Goal: Task Accomplishment & Management: Manage account settings

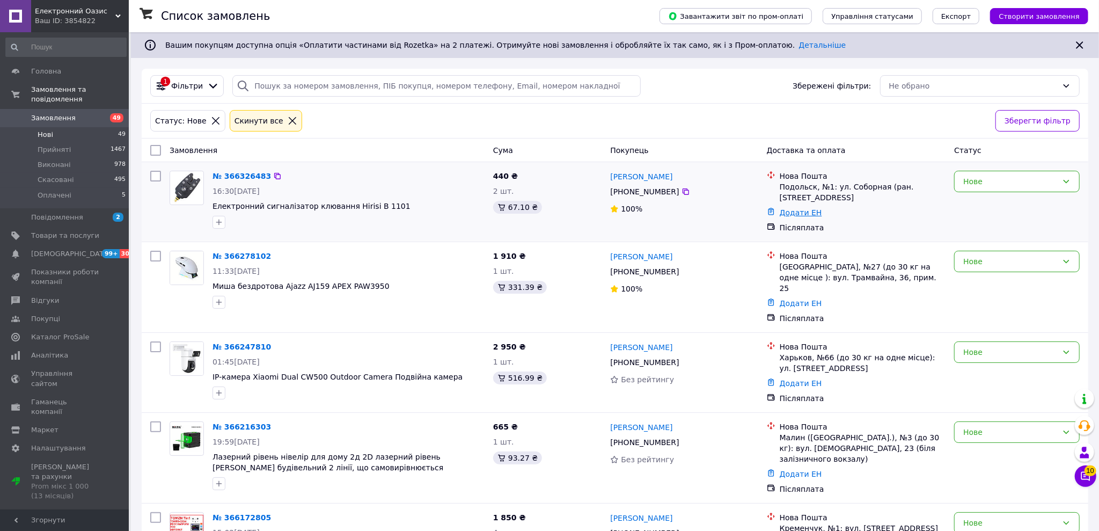
click at [530, 209] on link "Додати ЕН" at bounding box center [801, 212] width 42 height 9
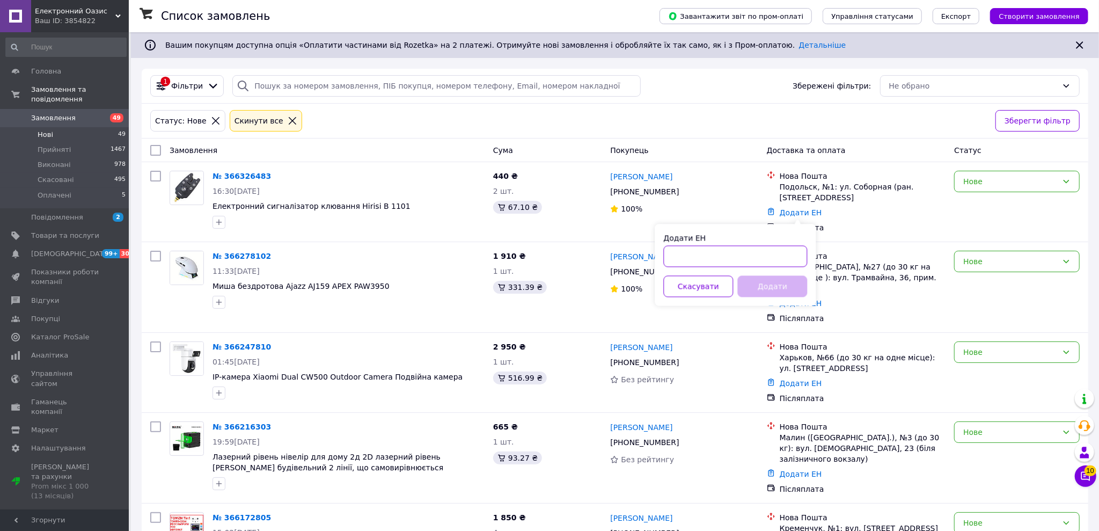
click at [530, 249] on input "Додати ЕН" at bounding box center [736, 256] width 144 height 21
paste input "20451269207891"
type input "20451269207891"
click at [530, 282] on button "Додати" at bounding box center [773, 286] width 70 height 21
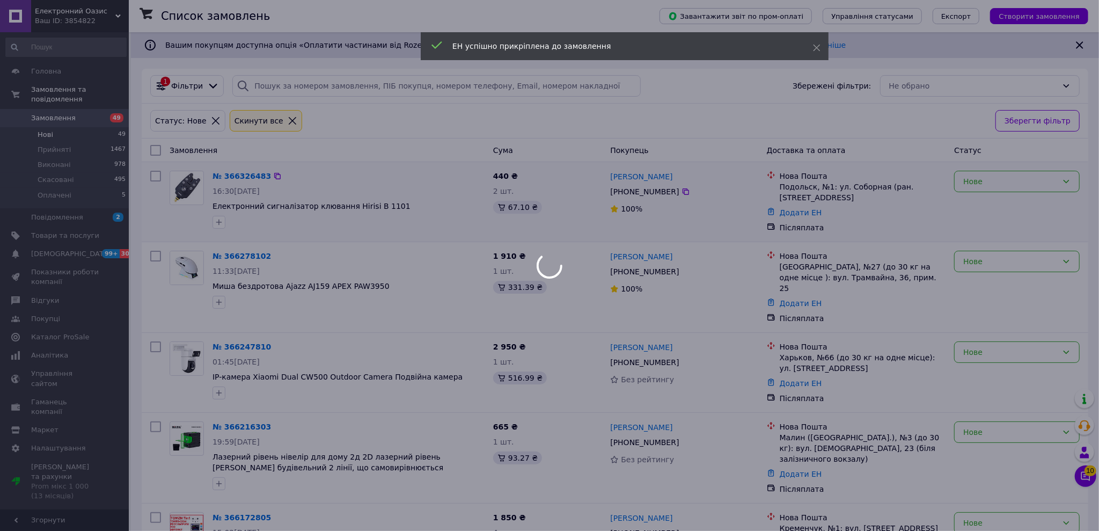
click at [530, 176] on div at bounding box center [549, 265] width 1099 height 531
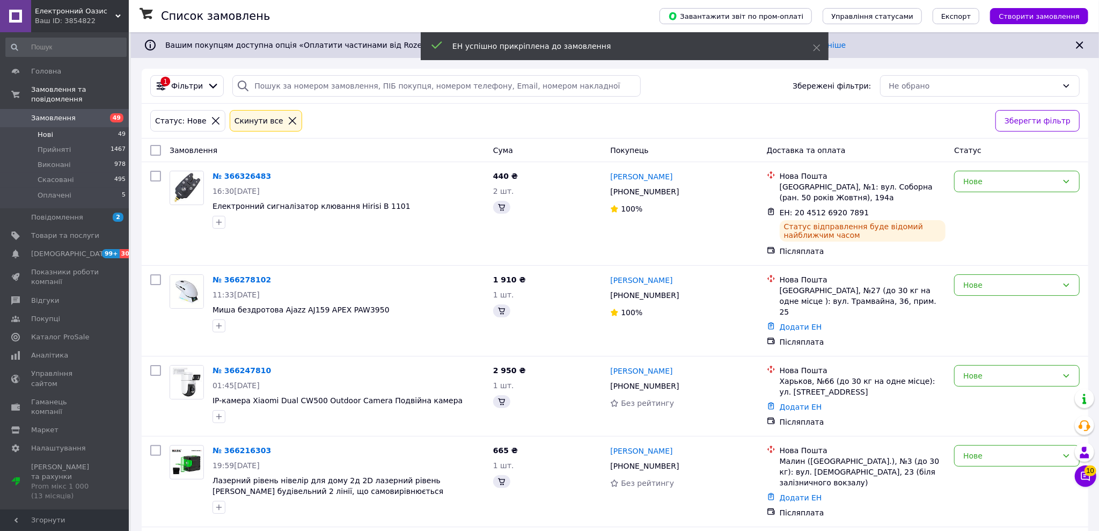
click at [530, 180] on div "Нове" at bounding box center [1010, 181] width 94 height 12
click at [530, 201] on li "Прийнято" at bounding box center [1017, 204] width 124 height 19
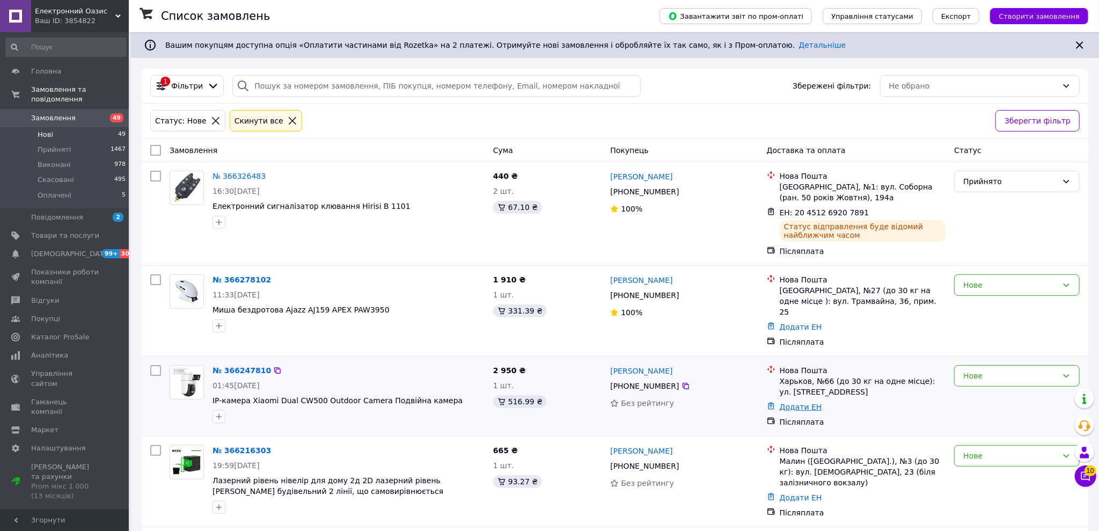
click at [530, 402] on link "Додати ЕН" at bounding box center [801, 406] width 42 height 9
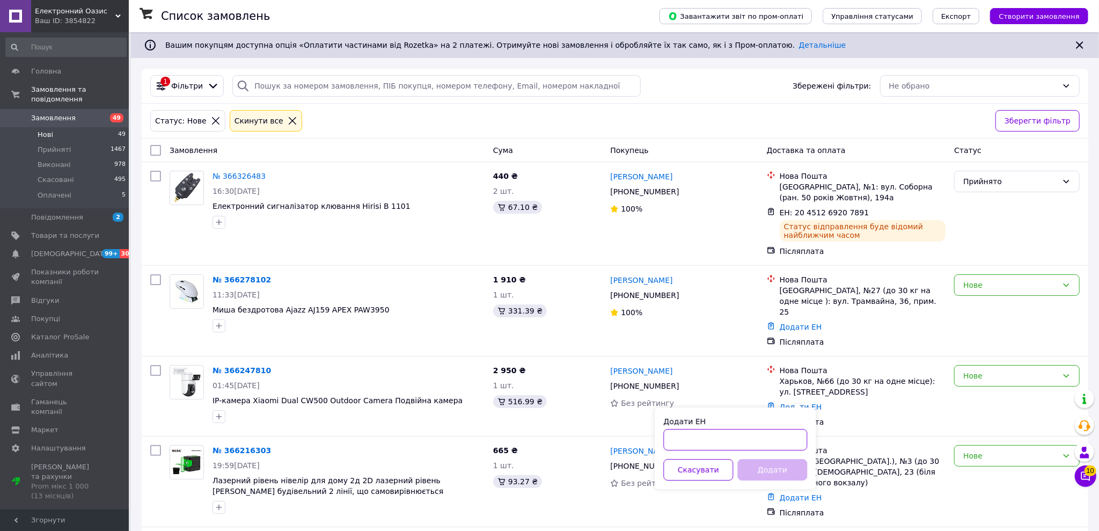
click at [530, 435] on input "Додати ЕН" at bounding box center [736, 439] width 144 height 21
paste input "20451269209374"
type input "20451269209374"
click at [530, 472] on button "Додати" at bounding box center [773, 469] width 70 height 21
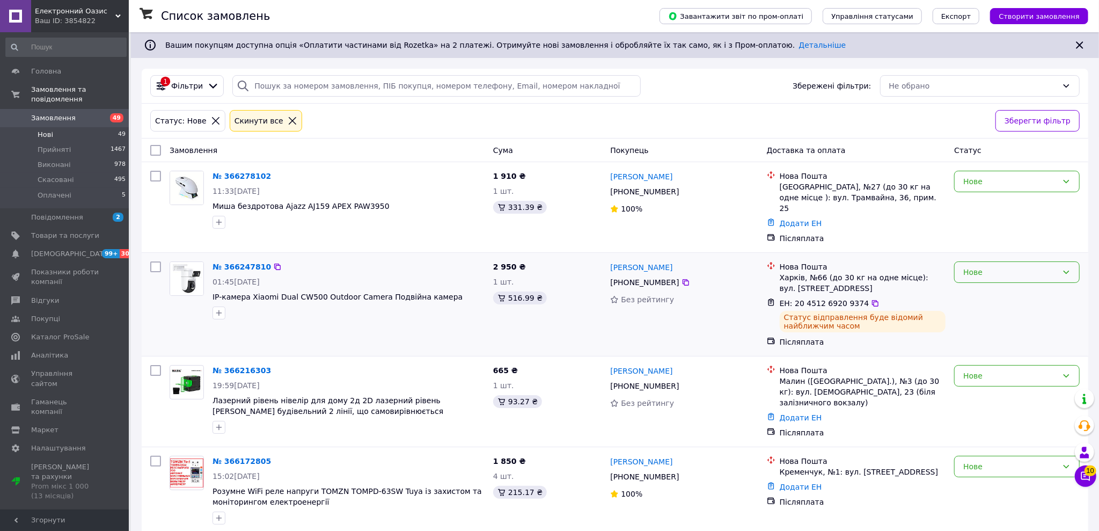
click at [530, 266] on div "Нове" at bounding box center [1010, 272] width 94 height 12
click at [530, 284] on li "Прийнято" at bounding box center [1017, 284] width 124 height 19
click at [289, 118] on icon at bounding box center [293, 121] width 8 height 8
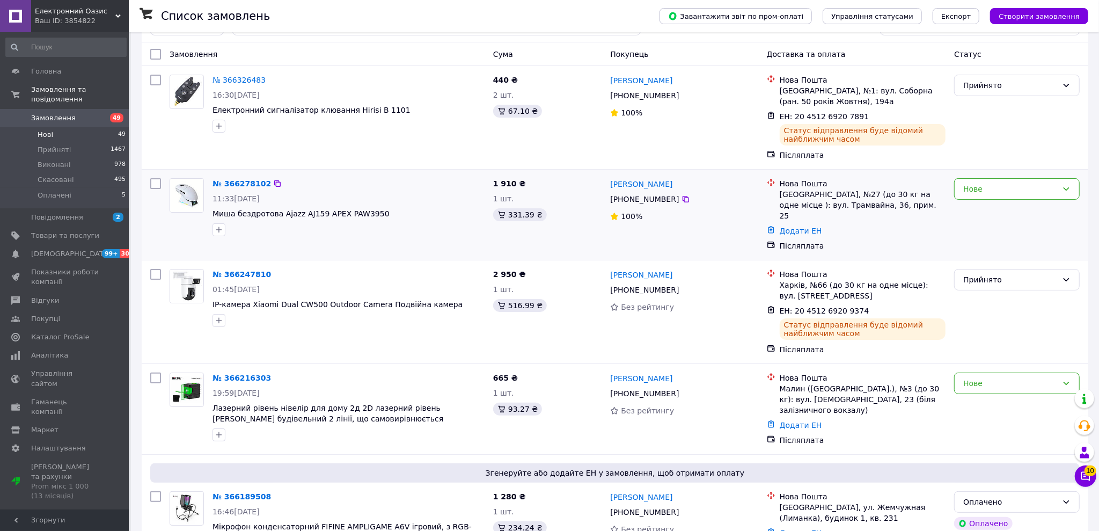
scroll to position [134, 0]
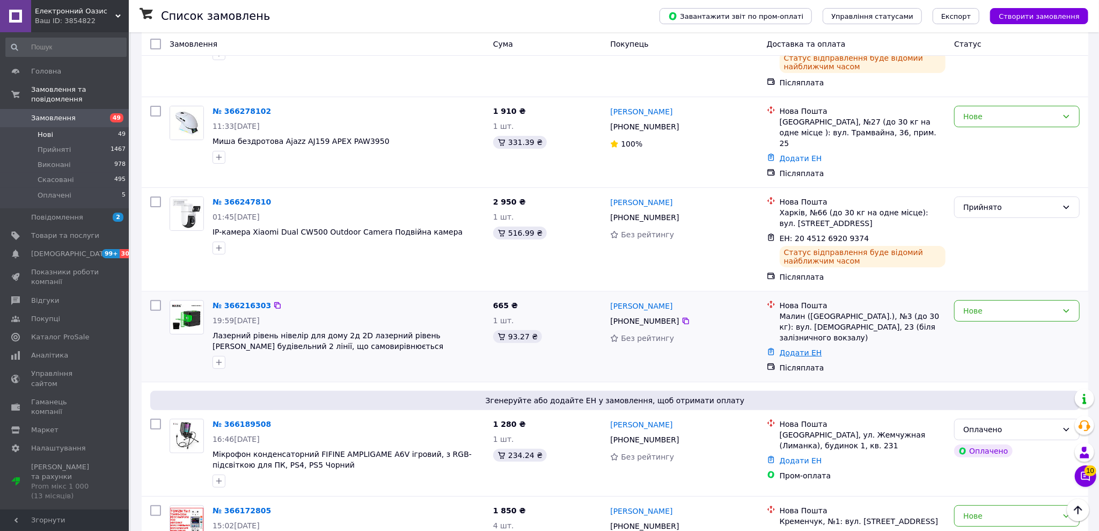
click at [530, 348] on link "Додати ЕН" at bounding box center [801, 352] width 42 height 9
drag, startPoint x: 745, startPoint y: 356, endPoint x: 744, endPoint y: 362, distance: 5.4
click at [530, 359] on div "Додати ЕН" at bounding box center [736, 356] width 144 height 11
click at [530, 375] on input "Додати ЕН" at bounding box center [736, 374] width 144 height 21
paste input "20451269209927"
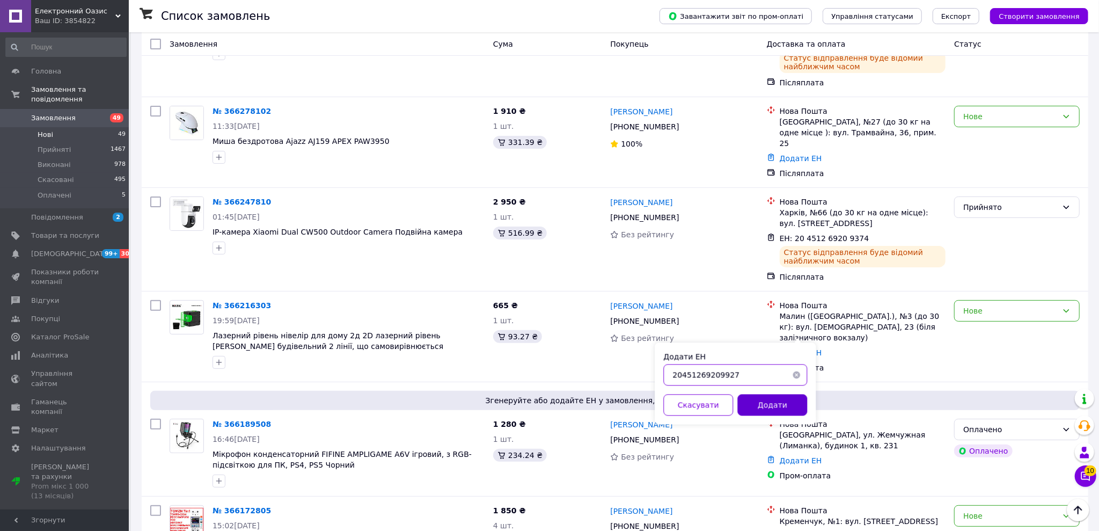
type input "20451269209927"
click at [530, 401] on button "Додати" at bounding box center [773, 404] width 70 height 21
click at [530, 300] on div "Нове" at bounding box center [1017, 310] width 126 height 21
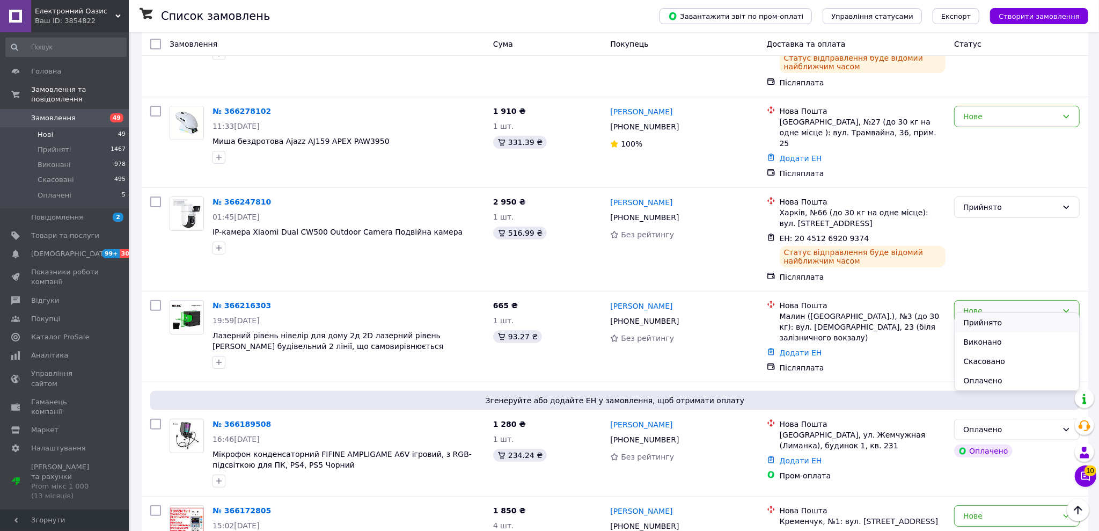
click at [530, 316] on li "Прийнято" at bounding box center [1017, 322] width 124 height 19
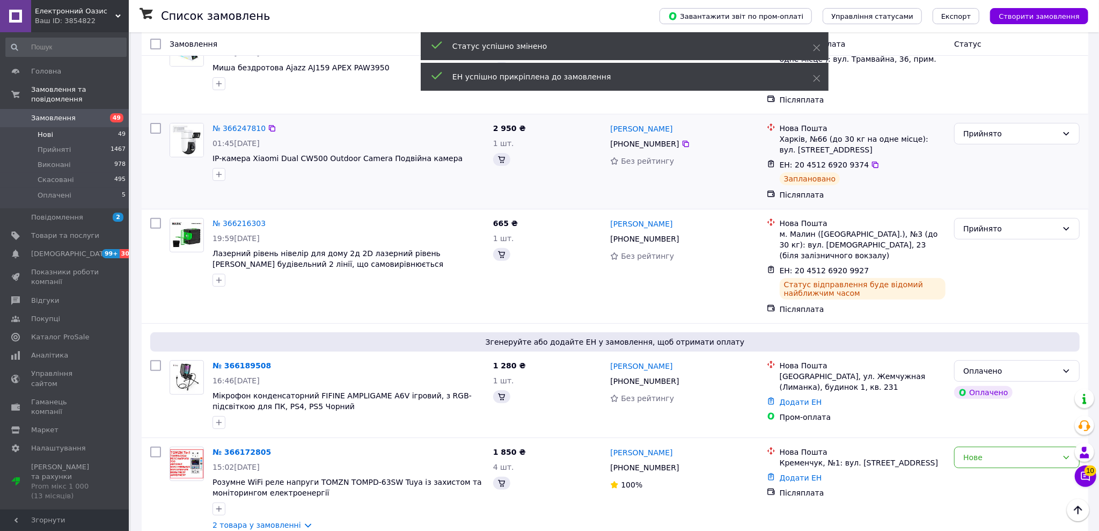
scroll to position [201, 0]
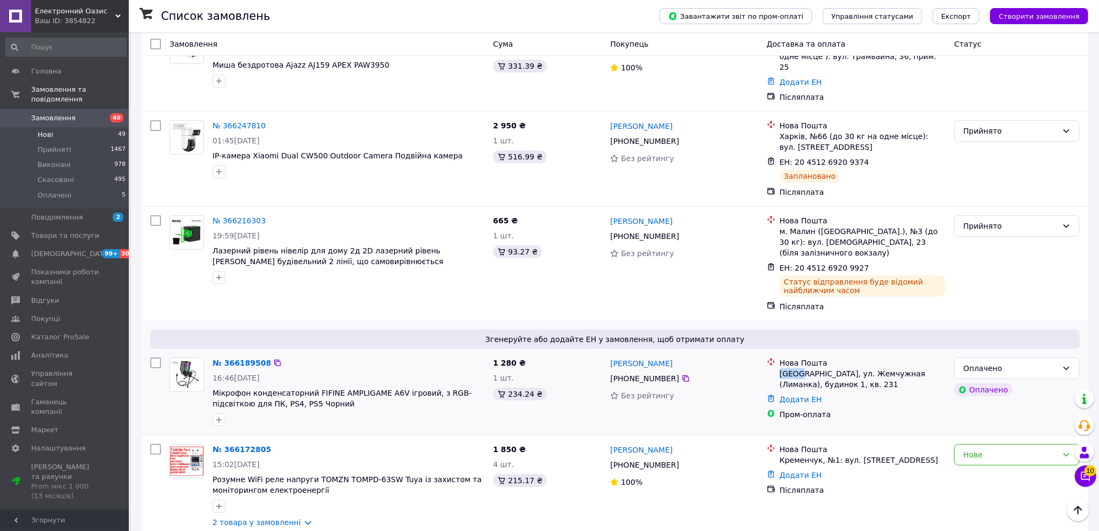
drag, startPoint x: 782, startPoint y: 364, endPoint x: 799, endPoint y: 364, distance: 17.2
click at [530, 368] on div "[GEOGRAPHIC_DATA], ул. Жемчужная (Лиманка), будинок 1, кв. 231" at bounding box center [863, 378] width 166 height 21
drag, startPoint x: 807, startPoint y: 365, endPoint x: 896, endPoint y: 364, distance: 89.1
click at [530, 368] on div "[GEOGRAPHIC_DATA], ул. Жемчужная (Лиманка), будинок 1, кв. 231" at bounding box center [863, 378] width 166 height 21
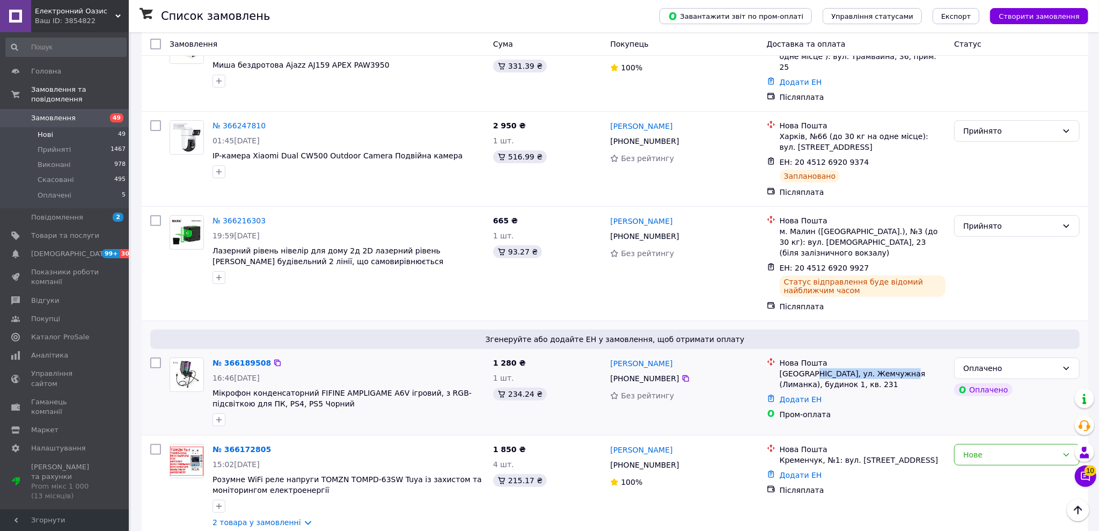
copy div "ул. Жемчужная (Лиманка)"
click at [530, 368] on div "[GEOGRAPHIC_DATA], ул. Жемчужная (Лиманка), будинок 1, кв. 231" at bounding box center [863, 378] width 166 height 21
copy div "Лиманка"
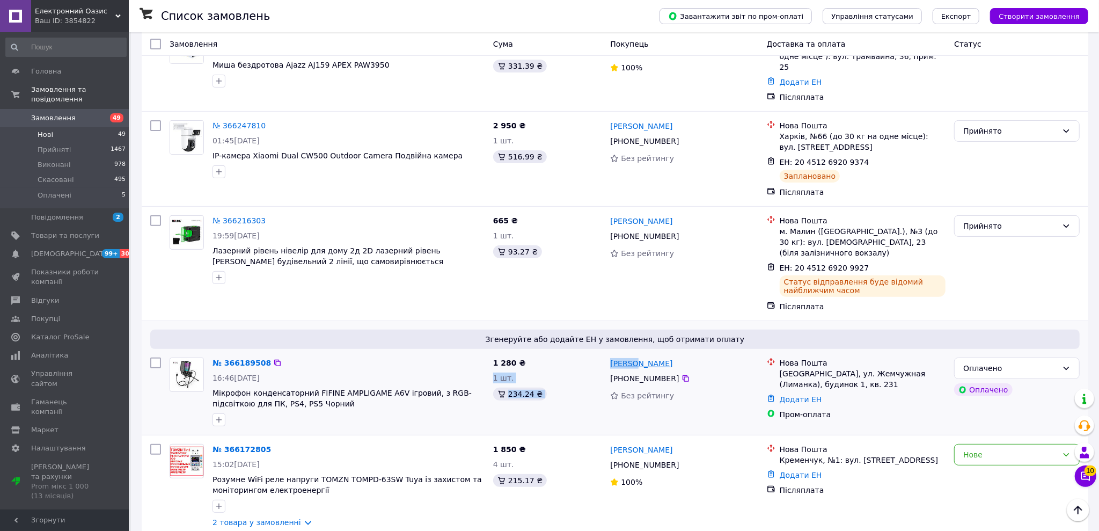
drag, startPoint x: 602, startPoint y: 353, endPoint x: 632, endPoint y: 354, distance: 30.1
click at [530, 354] on div "№ 366189508 16:46[DATE] Мікрофон конденсаторний FIFINE AMPLIGAME A6V ігровий, з…" at bounding box center [615, 391] width 938 height 77
click at [530, 353] on div "1 280 ₴ 1 шт. 234.24 ₴" at bounding box center [548, 391] width 118 height 77
copy link "[PERSON_NAME]"
drag, startPoint x: 607, startPoint y: 353, endPoint x: 638, endPoint y: 352, distance: 30.6
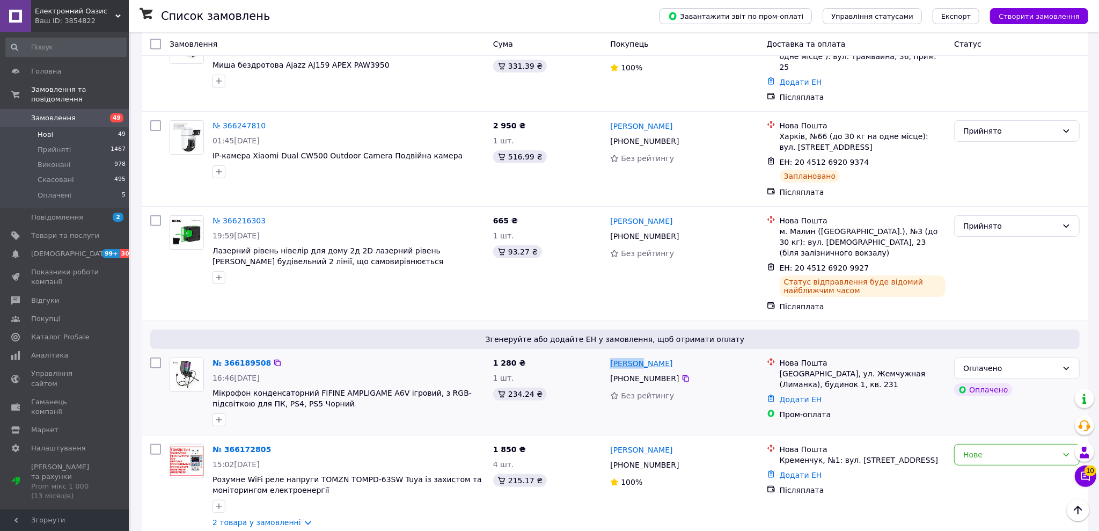
click at [530, 353] on div "[PERSON_NAME] [PHONE_NUMBER] Без рейтингу" at bounding box center [684, 391] width 156 height 77
click at [530, 395] on link "Додати ЕН" at bounding box center [801, 399] width 42 height 9
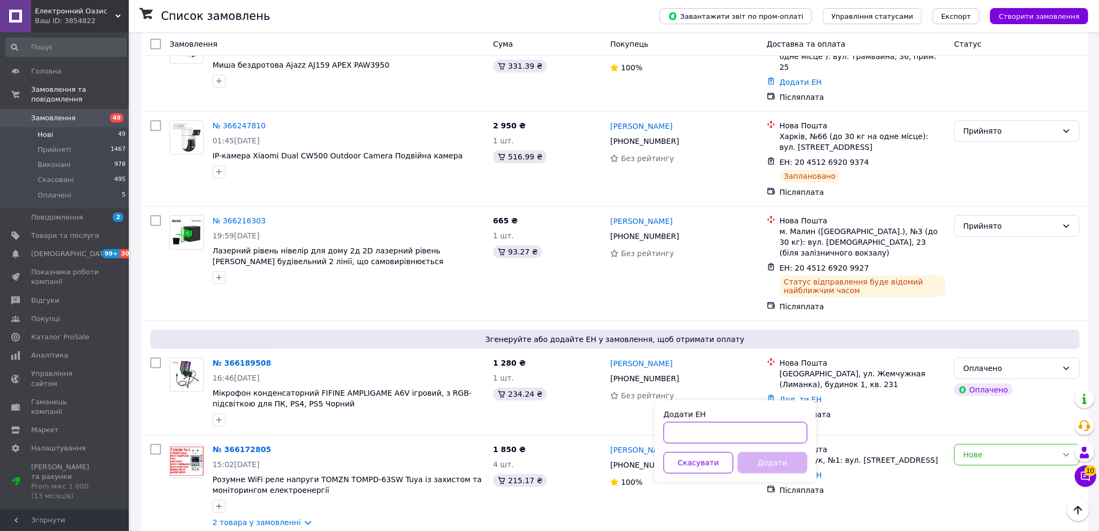
click at [530, 422] on input "Додати ЕН" at bounding box center [736, 432] width 144 height 21
paste input "20451269210557"
type input "20451269210557"
click at [530, 454] on button "Додати" at bounding box center [773, 462] width 70 height 21
click at [530, 362] on div "Оплачено" at bounding box center [1010, 368] width 94 height 12
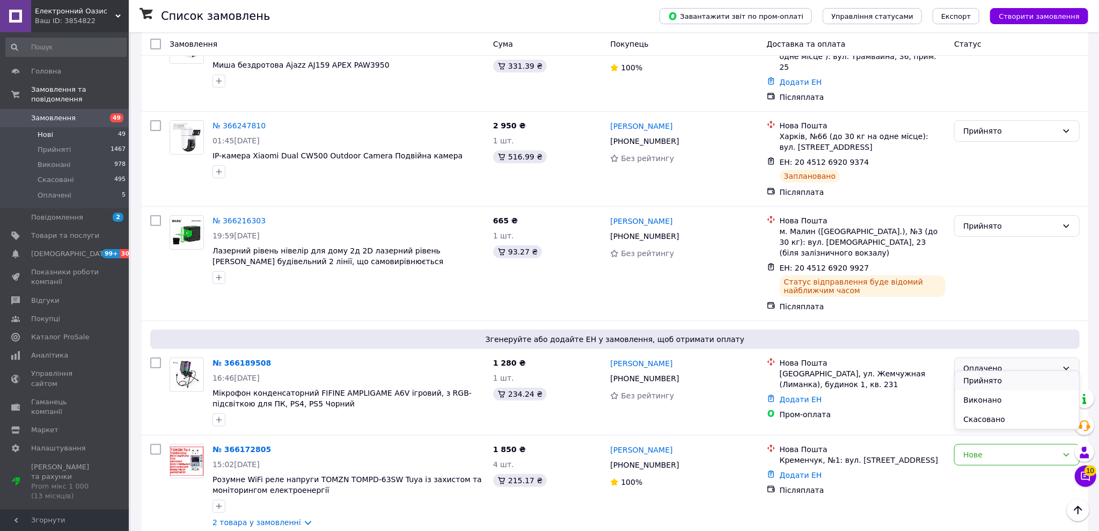
click at [530, 376] on li "Прийнято" at bounding box center [1017, 380] width 124 height 19
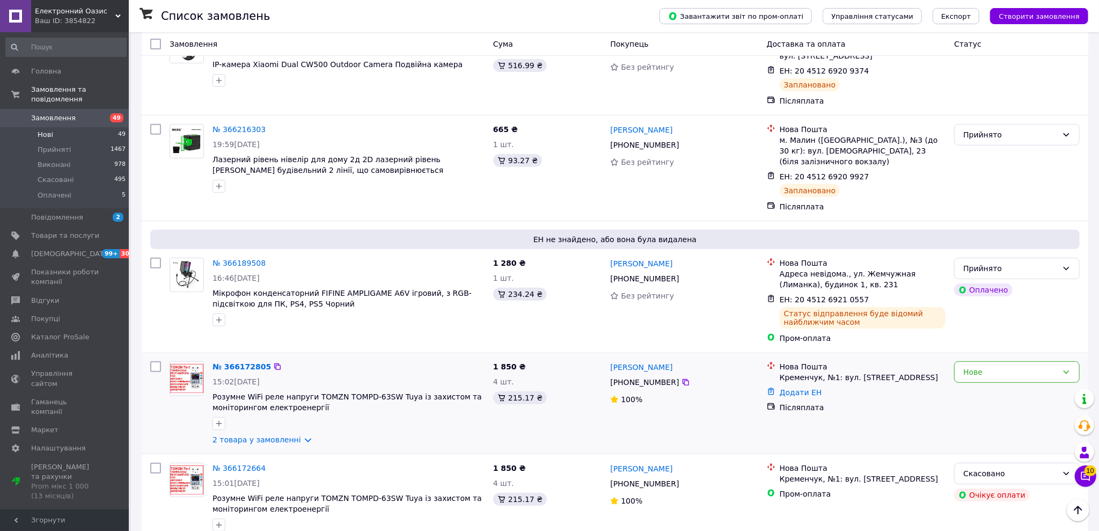
scroll to position [335, 0]
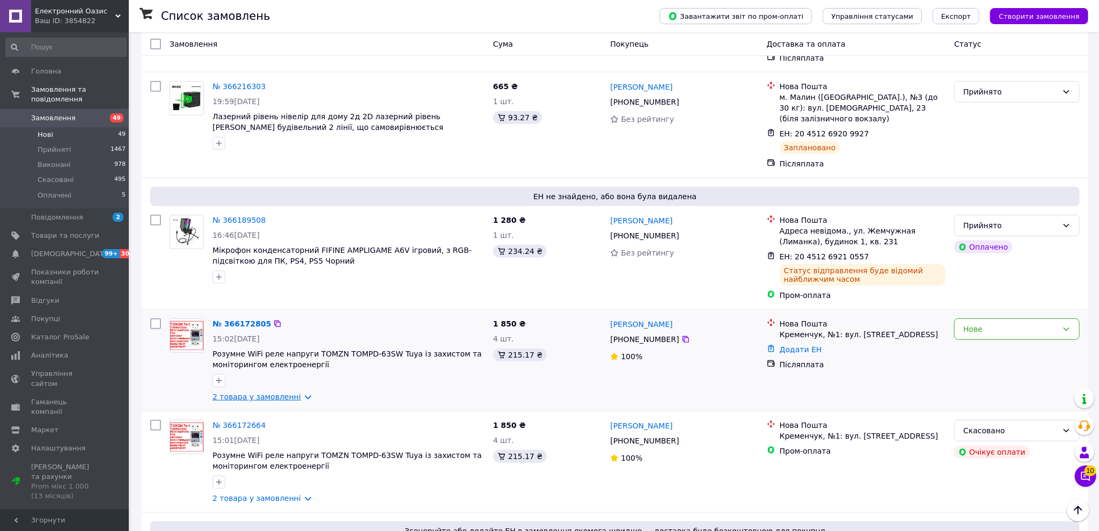
click at [288, 392] on link "2 товара у замовленні" at bounding box center [256, 396] width 89 height 9
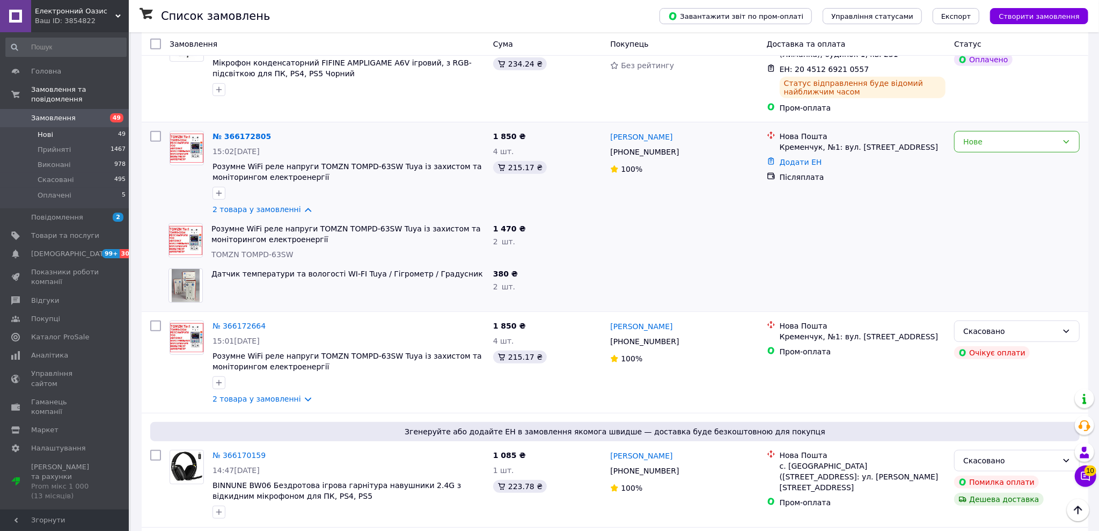
scroll to position [536, 0]
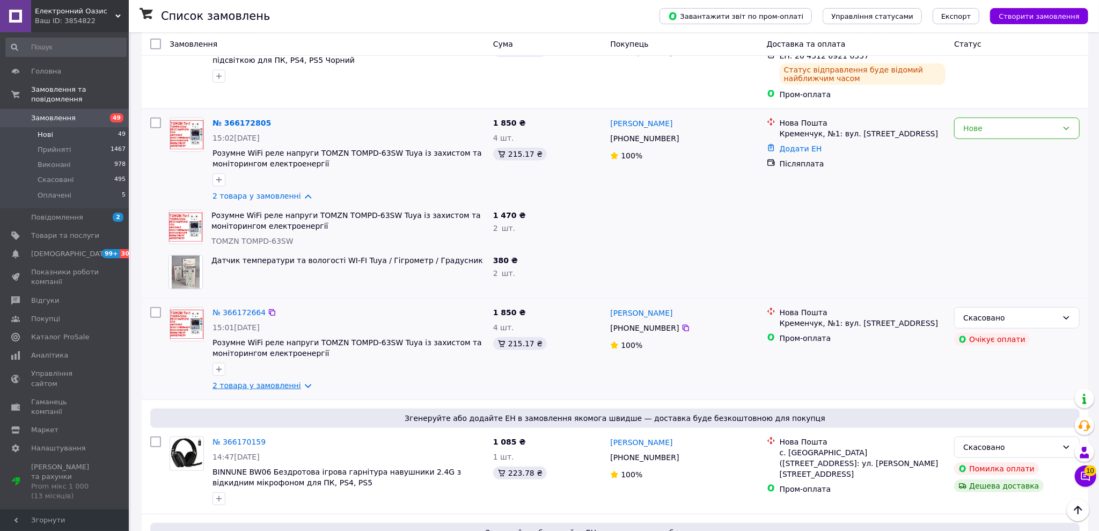
click at [288, 381] on link "2 товара у замовленні" at bounding box center [256, 385] width 89 height 9
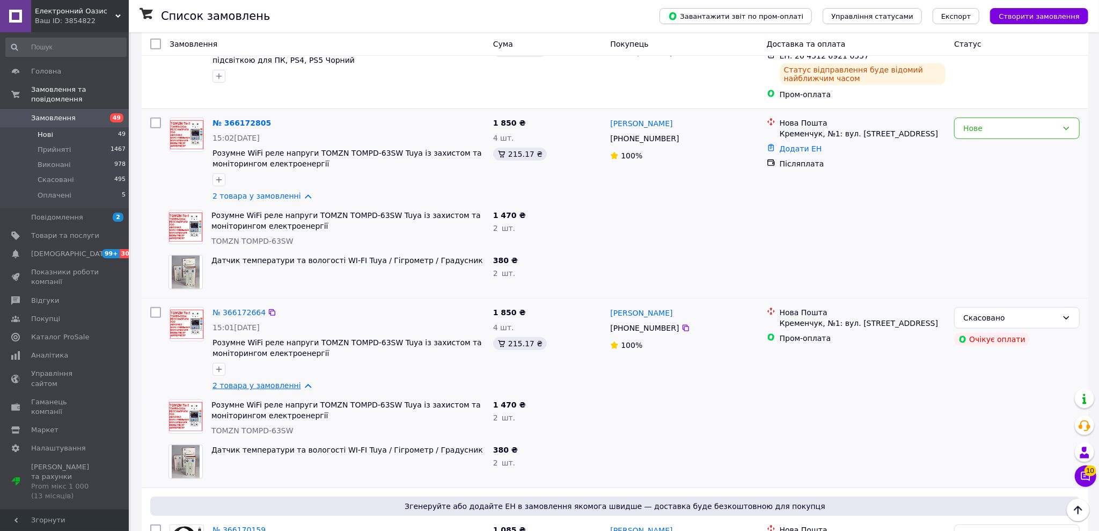
click at [288, 381] on link "2 товара у замовленні" at bounding box center [256, 385] width 89 height 9
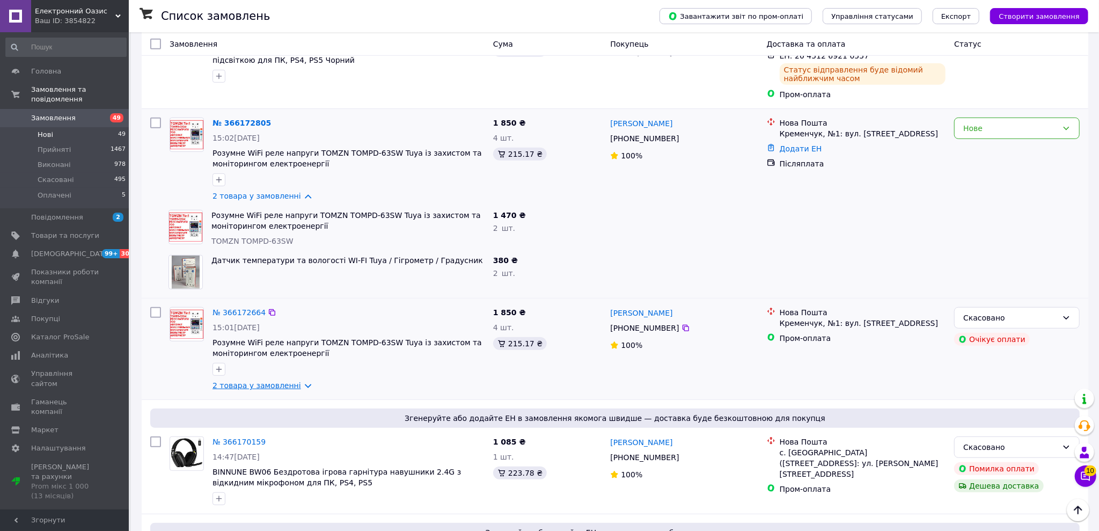
click at [288, 381] on link "2 товара у замовленні" at bounding box center [256, 385] width 89 height 9
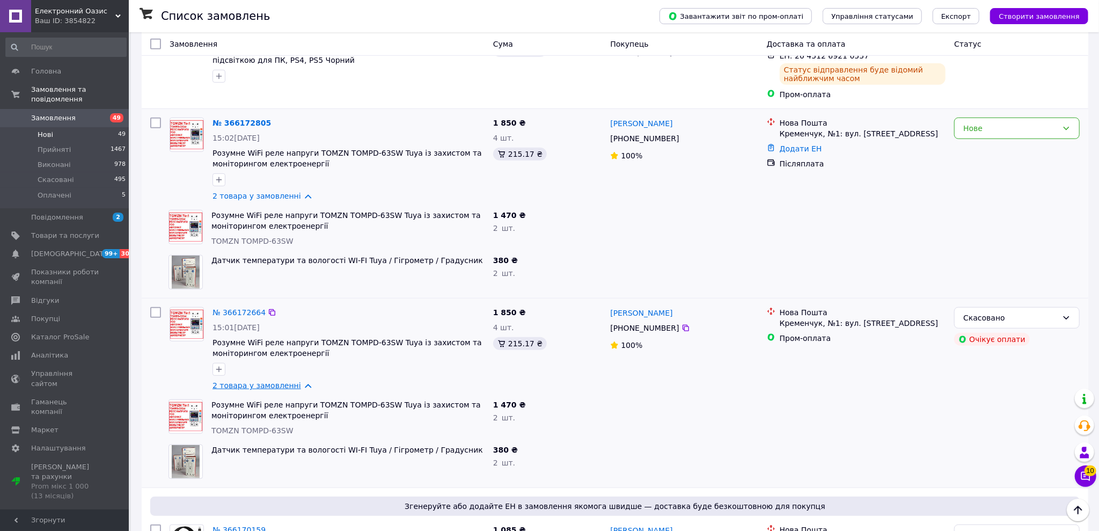
click at [288, 381] on link "2 товара у замовленні" at bounding box center [256, 385] width 89 height 9
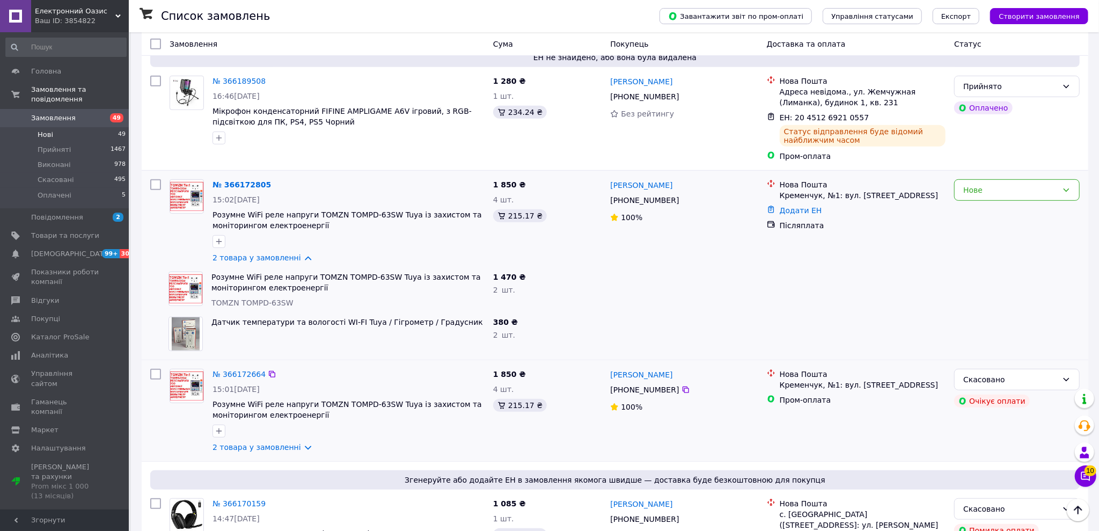
scroll to position [469, 0]
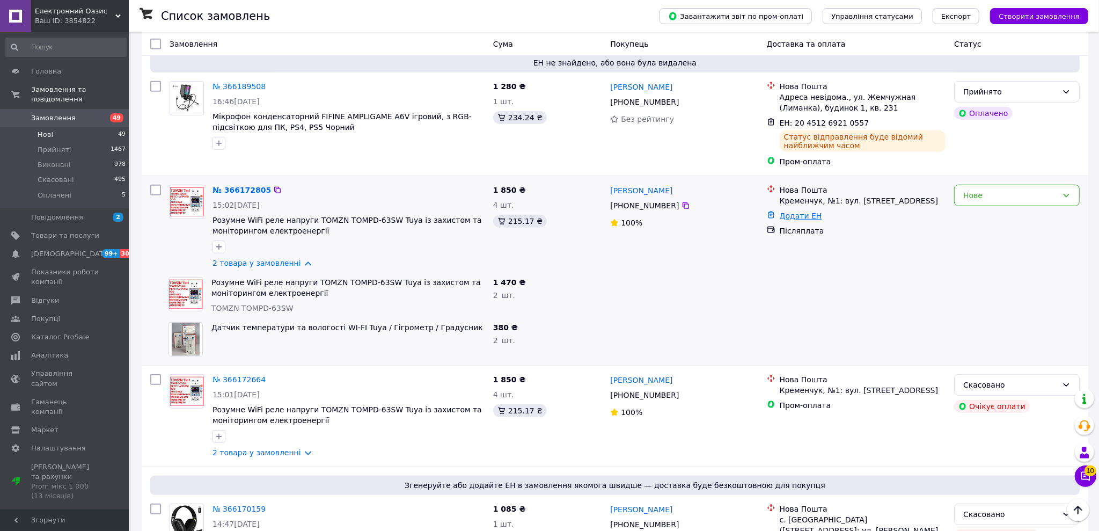
click at [530, 211] on link "Додати ЕН" at bounding box center [801, 215] width 42 height 9
click at [530, 248] on input "Додати ЕН" at bounding box center [736, 248] width 144 height 21
paste input "20451269210912"
type input "20451269210912"
click at [530, 268] on button "Додати" at bounding box center [773, 278] width 70 height 21
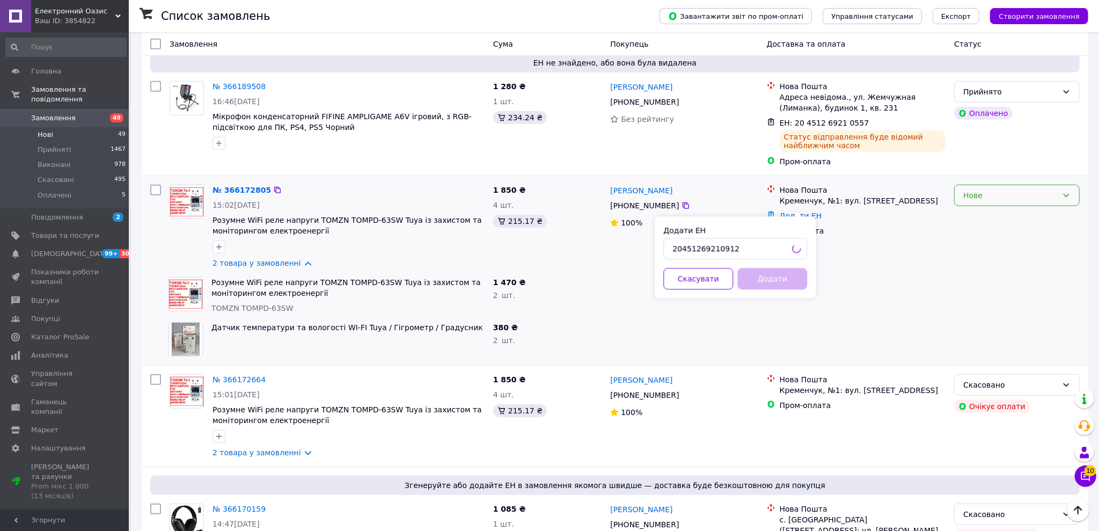
click at [530, 189] on div "Нове" at bounding box center [1010, 195] width 94 height 12
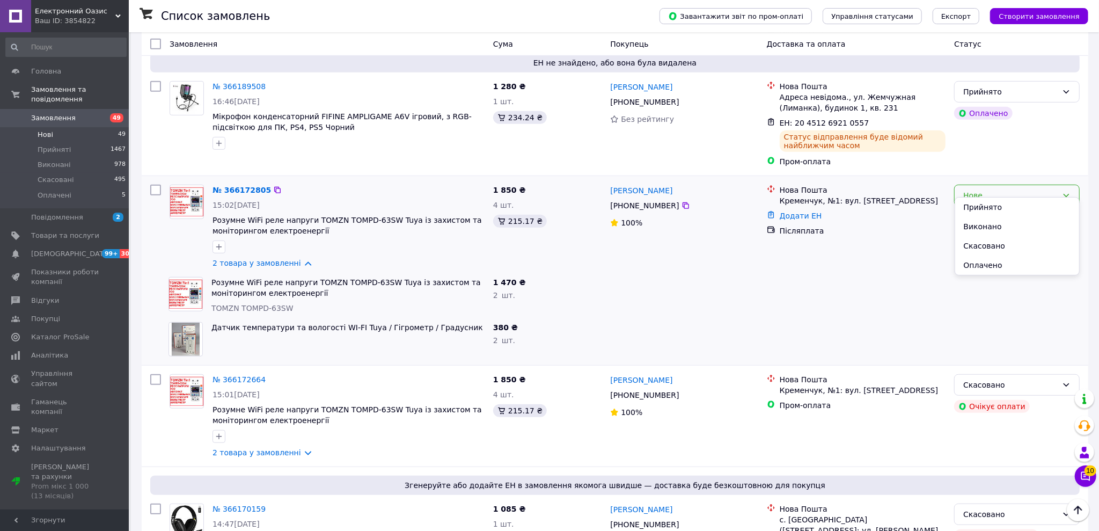
click at [530, 193] on div "Нове" at bounding box center [1017, 195] width 126 height 21
click at [530, 189] on div "Нове" at bounding box center [1010, 195] width 94 height 12
click at [530, 204] on li "Прийнято" at bounding box center [1017, 206] width 124 height 19
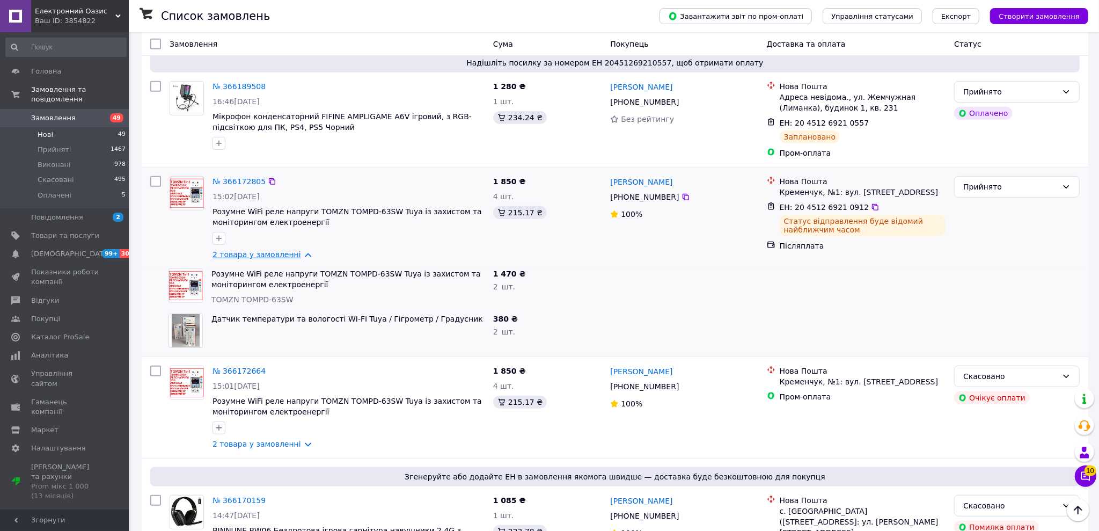
click at [266, 250] on link "2 товара у замовленні" at bounding box center [256, 254] width 89 height 9
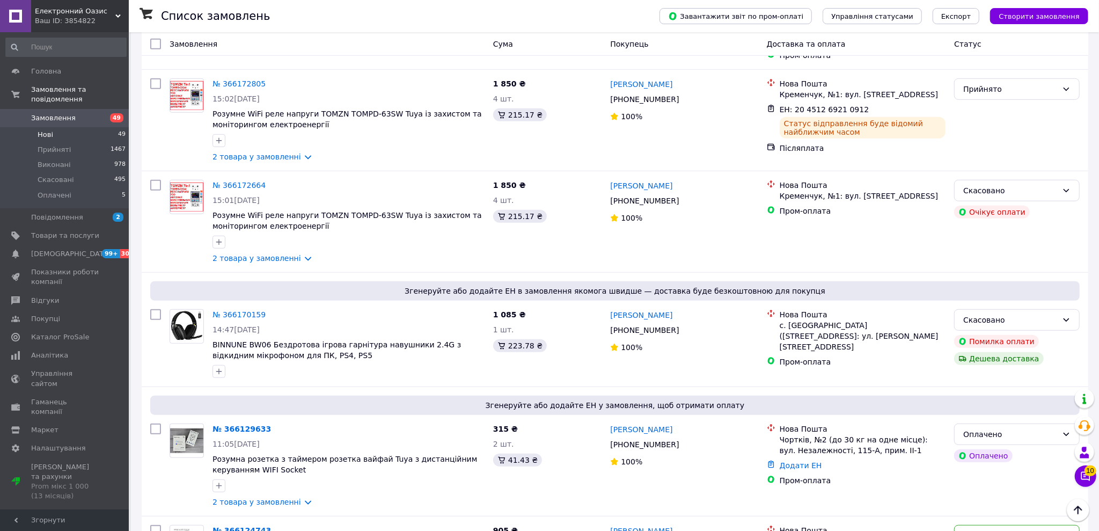
scroll to position [536, 0]
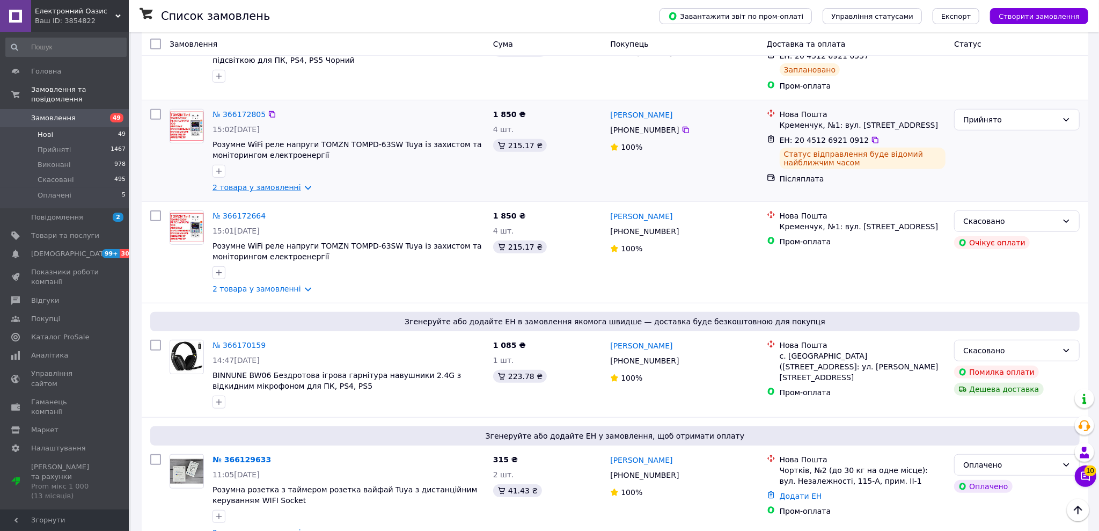
click at [291, 183] on link "2 товара у замовленні" at bounding box center [256, 187] width 89 height 9
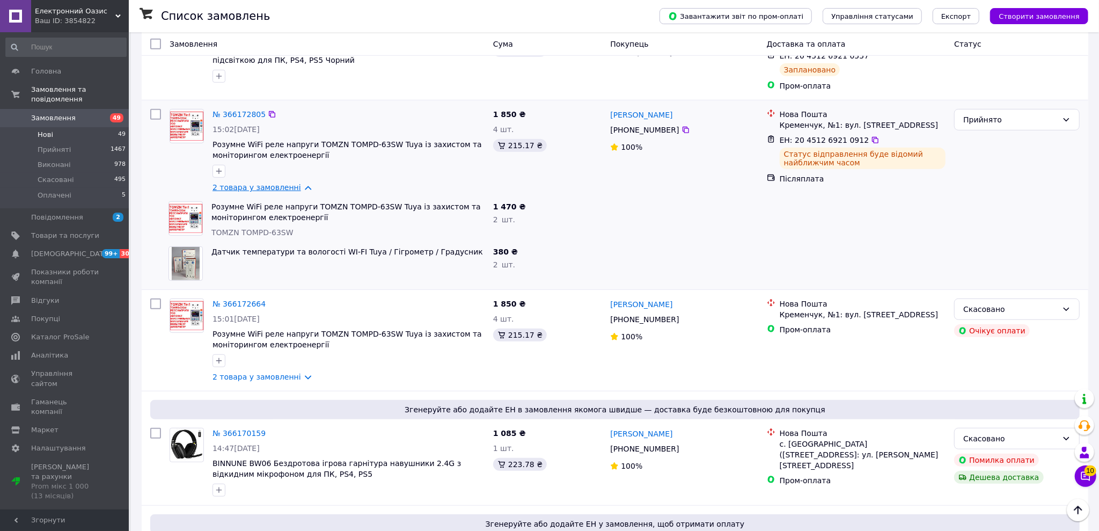
click at [291, 183] on link "2 товара у замовленні" at bounding box center [256, 187] width 89 height 9
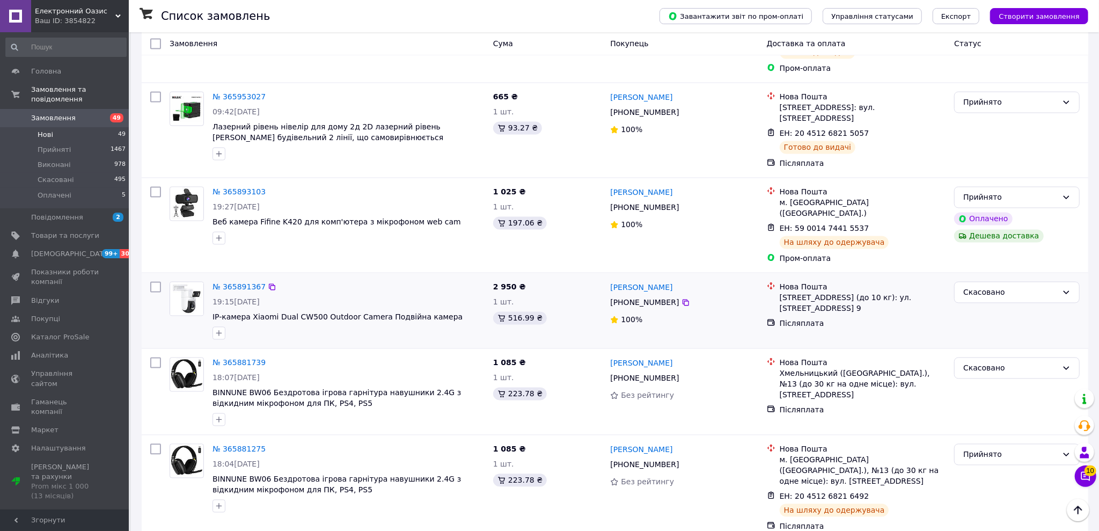
scroll to position [1624, 0]
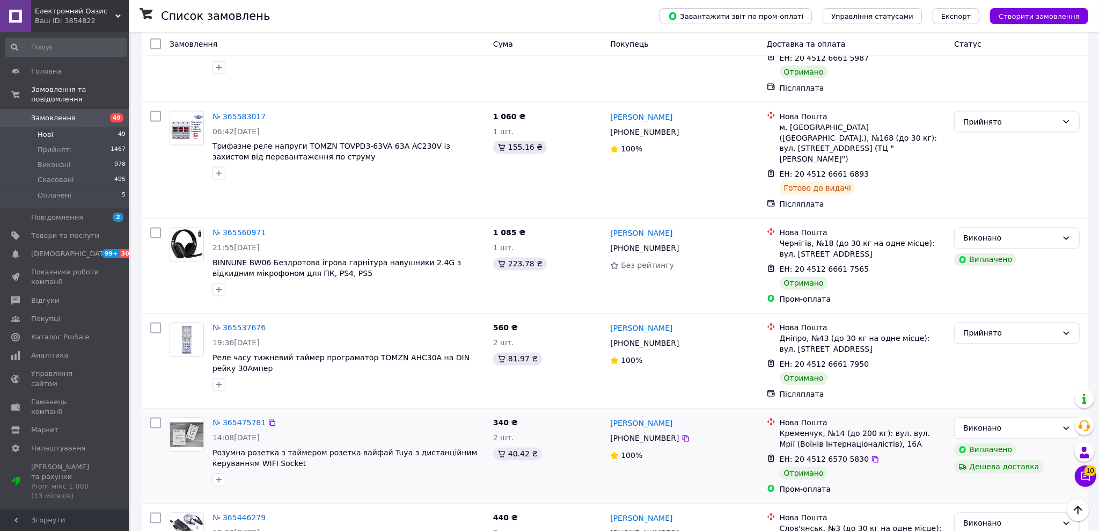
scroll to position [1511, 0]
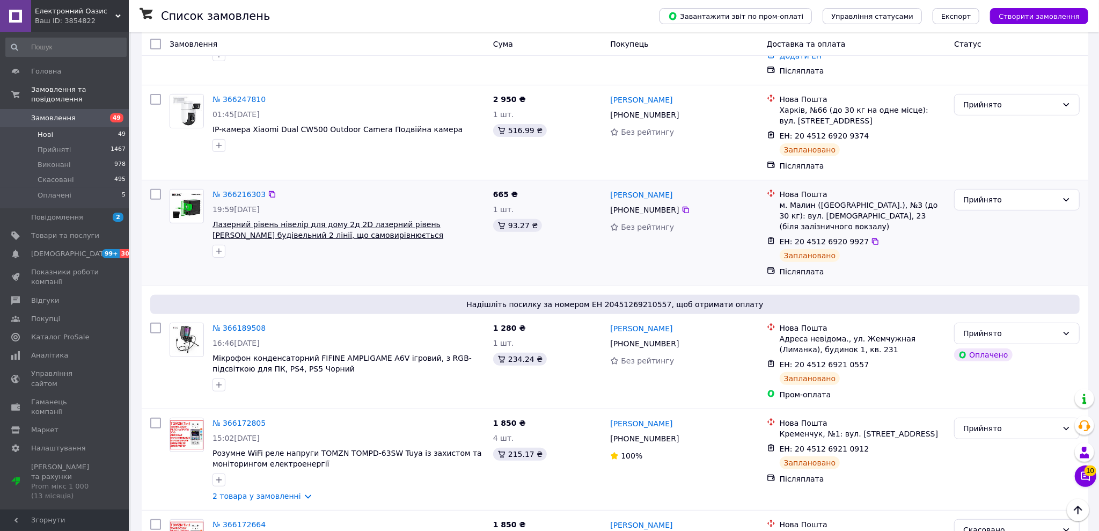
scroll to position [335, 0]
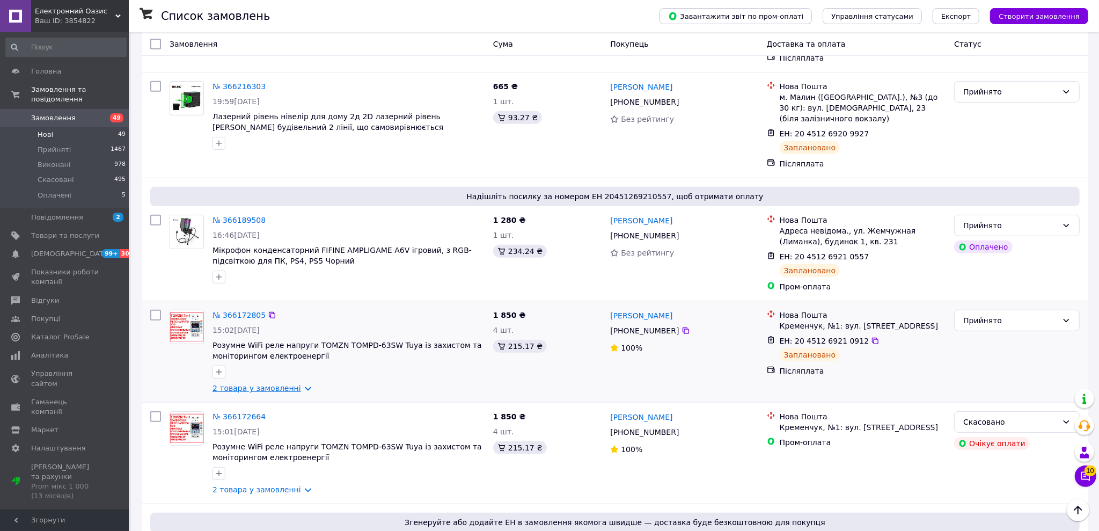
click at [278, 384] on link "2 товара у замовленні" at bounding box center [256, 388] width 89 height 9
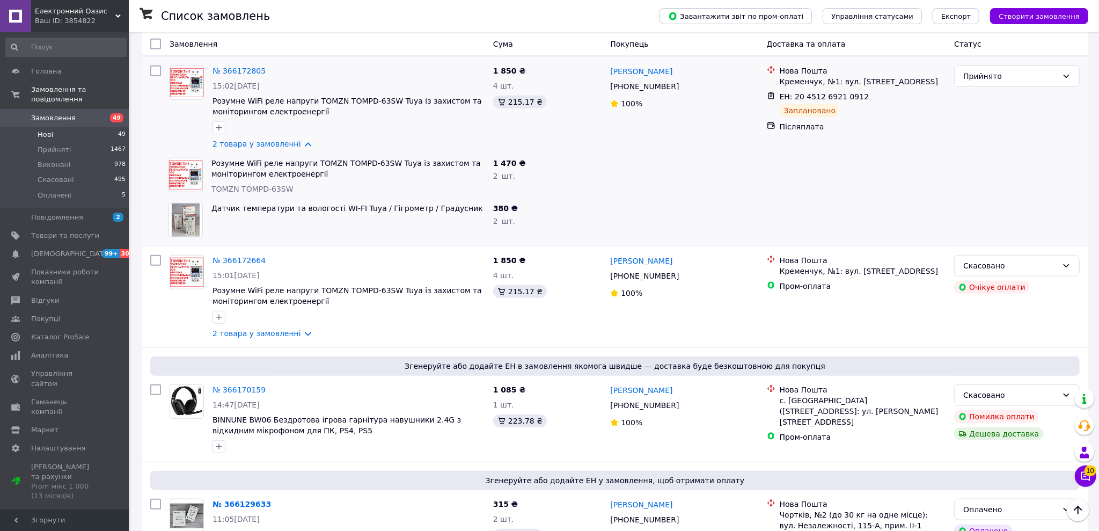
scroll to position [604, 0]
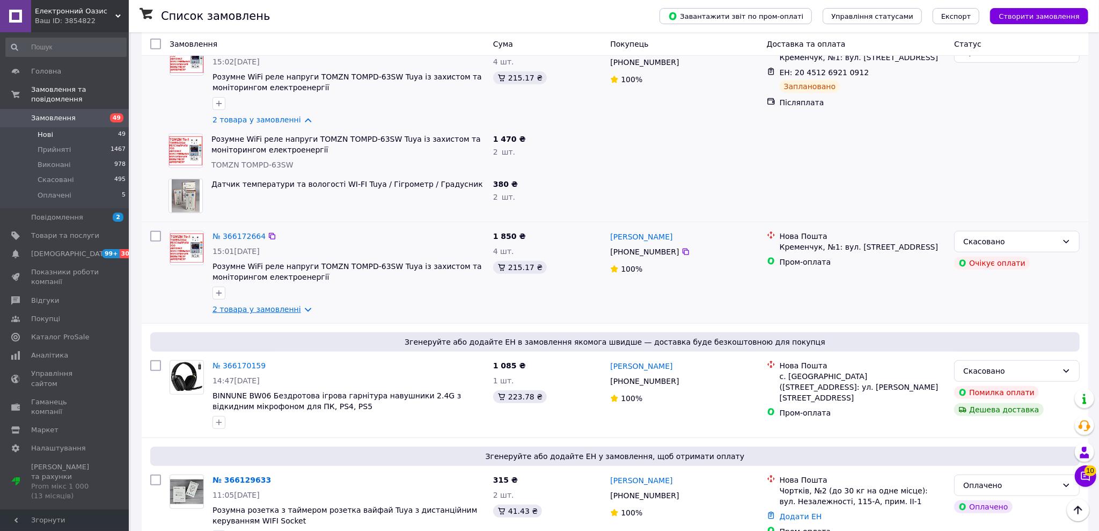
click at [268, 305] on link "2 товара у замовленні" at bounding box center [256, 309] width 89 height 9
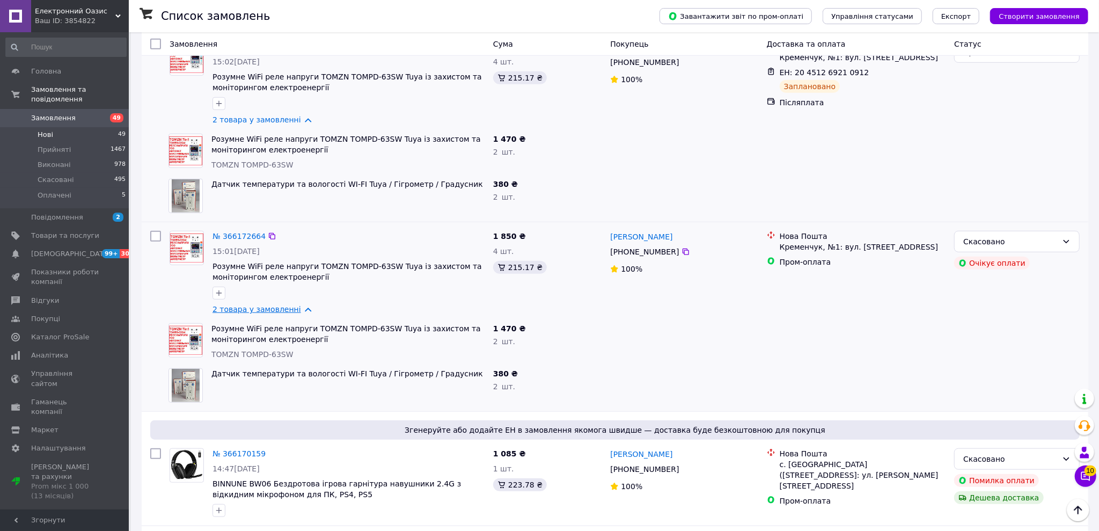
click at [268, 305] on link "2 товара у замовленні" at bounding box center [256, 309] width 89 height 9
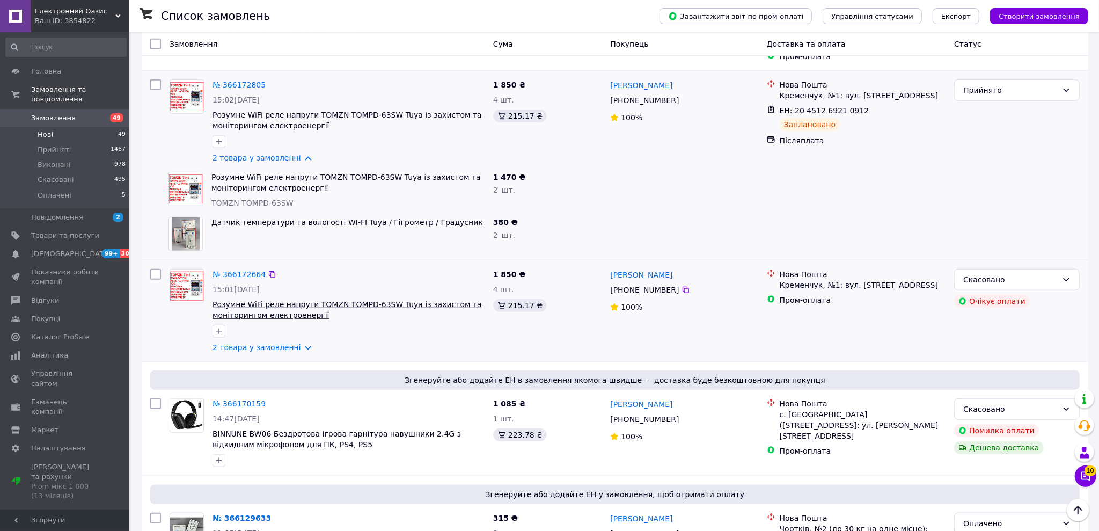
scroll to position [469, 0]
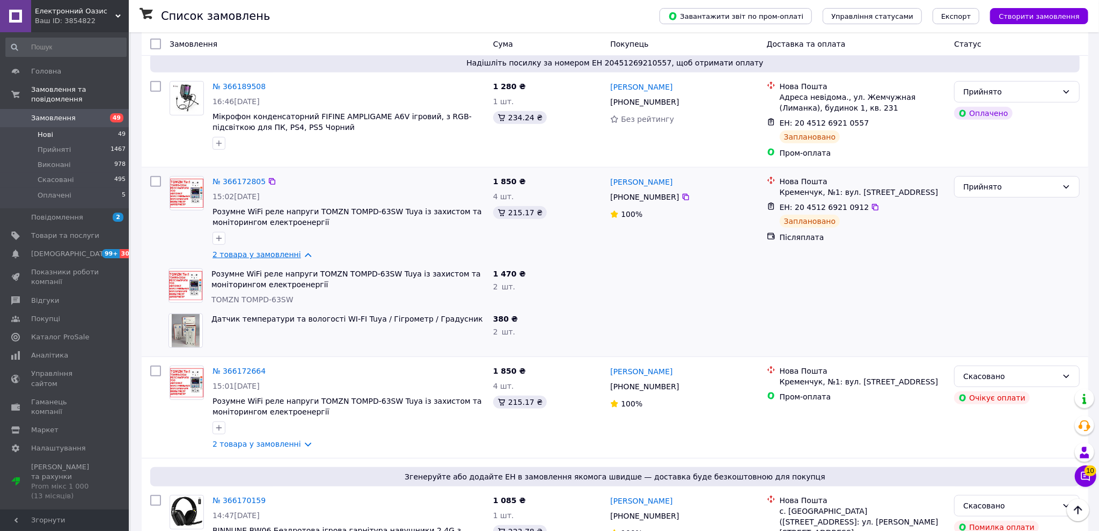
click at [285, 250] on link "2 товара у замовленні" at bounding box center [256, 254] width 89 height 9
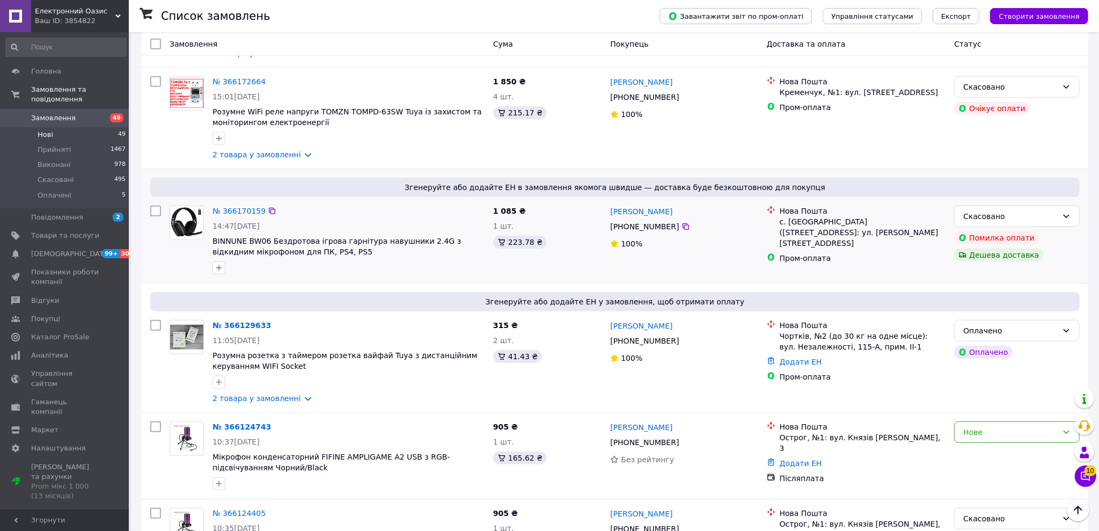
scroll to position [671, 0]
click at [274, 393] on link "2 товара у замовленні" at bounding box center [256, 397] width 89 height 9
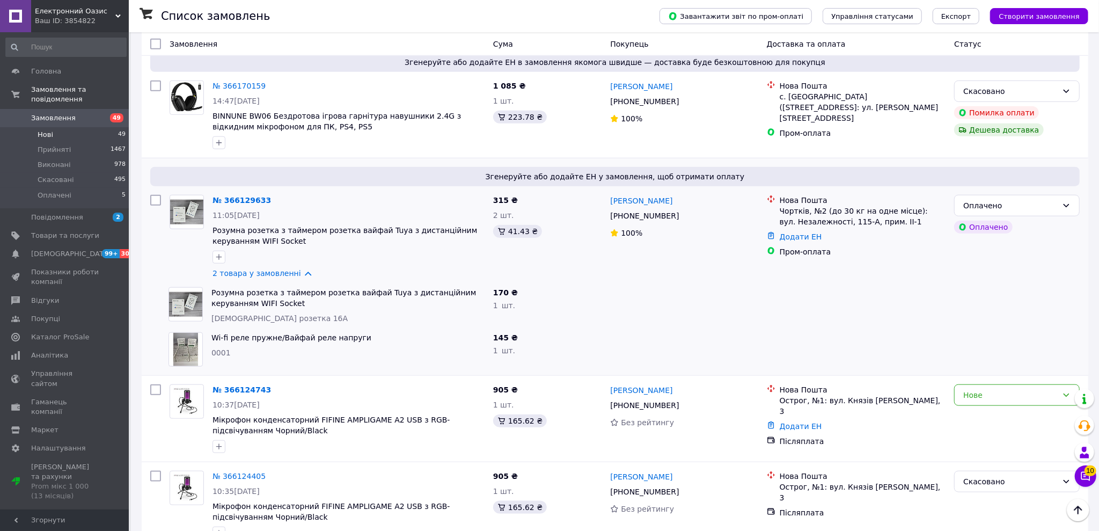
scroll to position [805, 0]
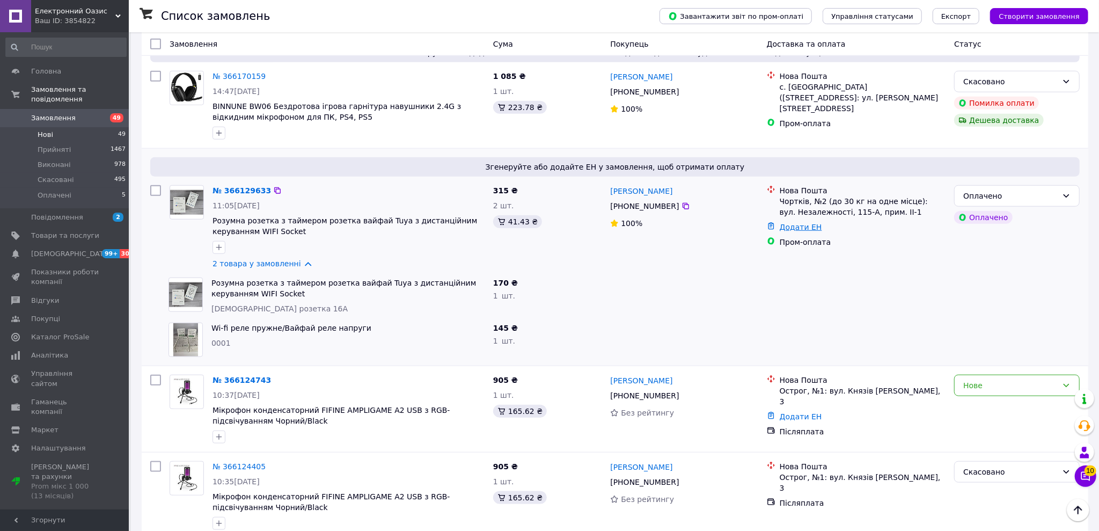
click at [530, 223] on link "Додати ЕН" at bounding box center [801, 227] width 42 height 9
click at [530, 266] on input "Додати ЕН" at bounding box center [736, 261] width 144 height 21
paste input "20451269212006"
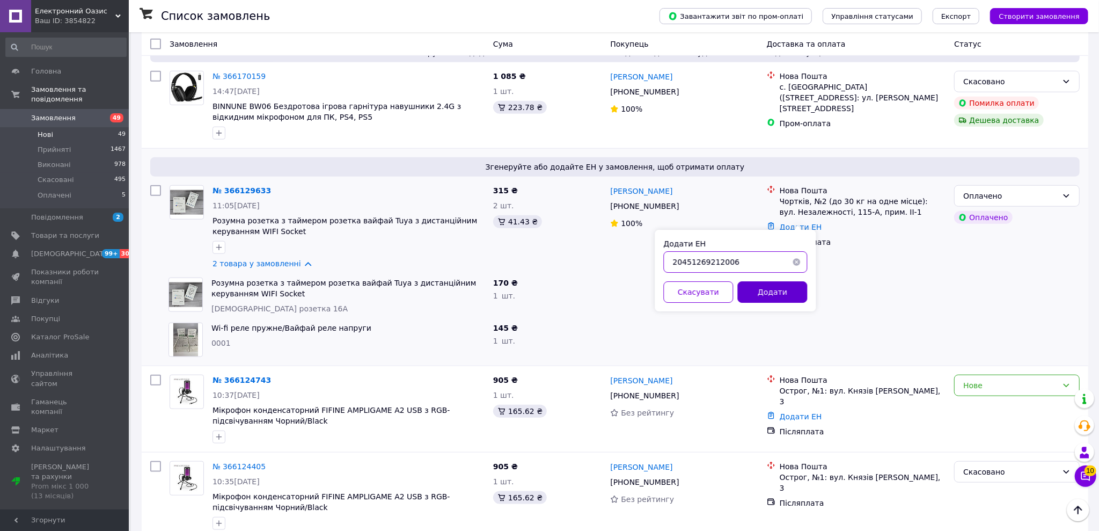
type input "20451269212006"
click at [530, 294] on button "Додати" at bounding box center [773, 291] width 70 height 21
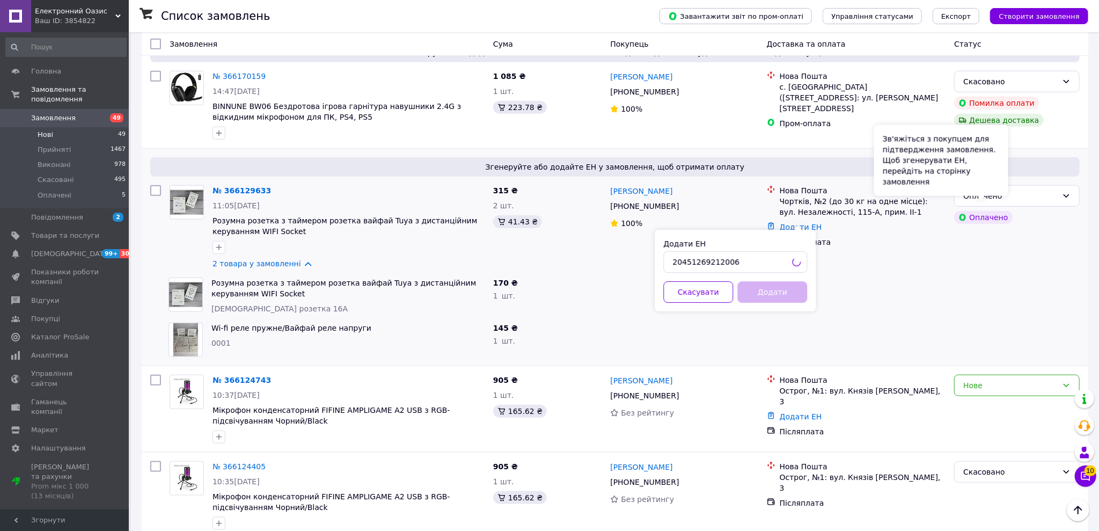
click at [530, 186] on div "Зв'яжіться з покупцем для підтвердження замовлення. Щоб згенерувати ЕН, перейді…" at bounding box center [941, 160] width 134 height 71
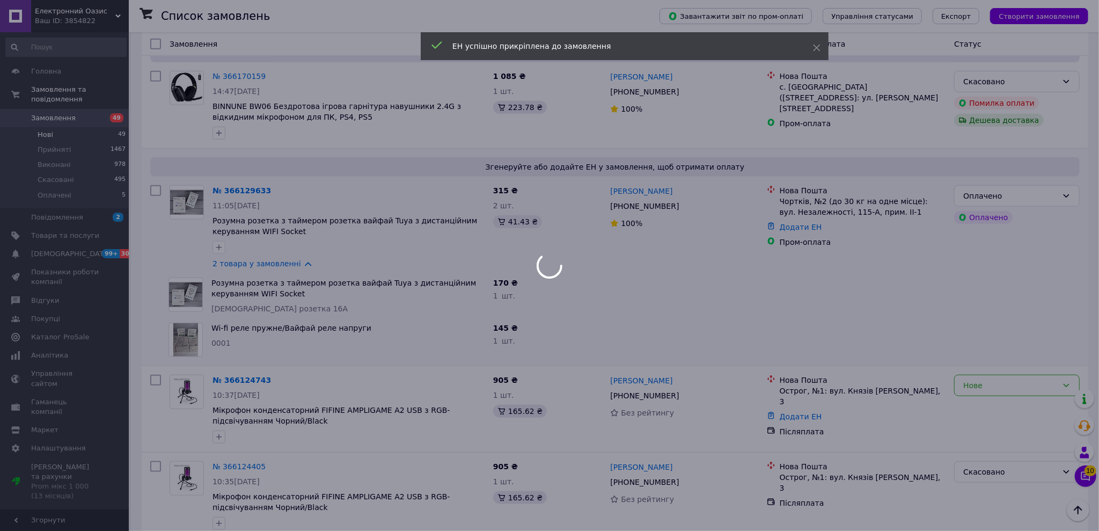
click at [530, 186] on div at bounding box center [549, 265] width 1099 height 531
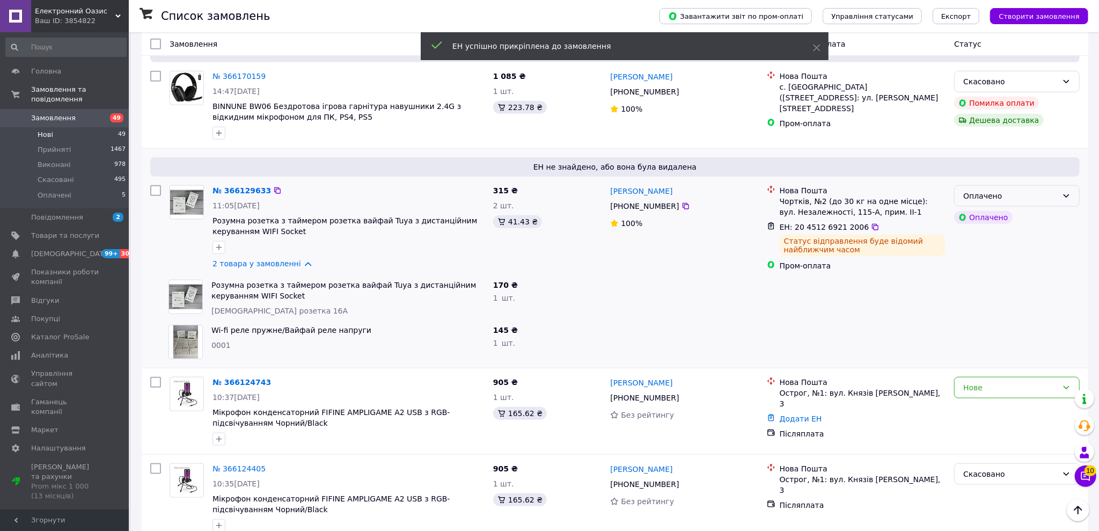
click at [530, 190] on div "Оплачено" at bounding box center [1010, 196] width 94 height 12
click at [530, 207] on li "Прийнято" at bounding box center [1017, 210] width 124 height 19
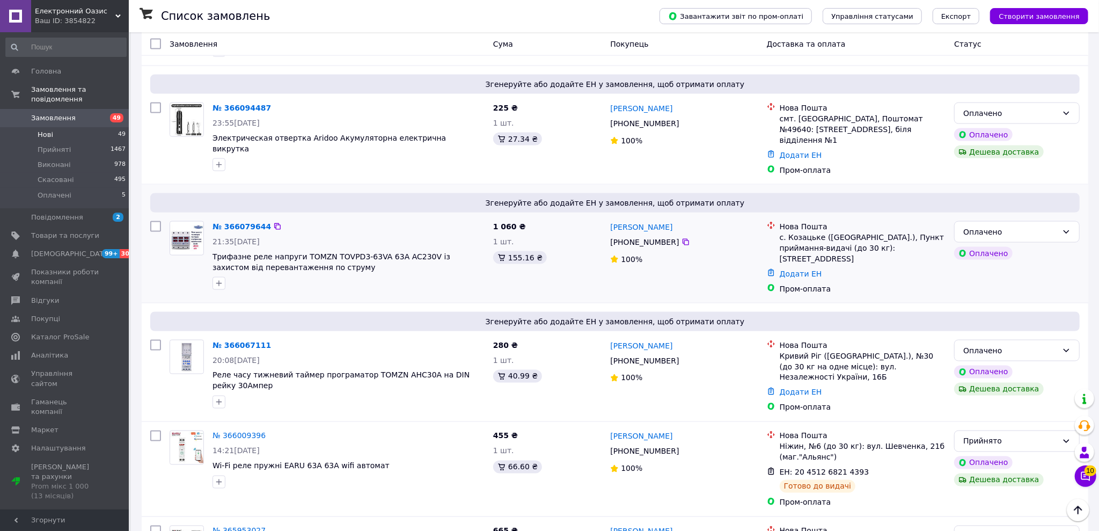
scroll to position [1274, 0]
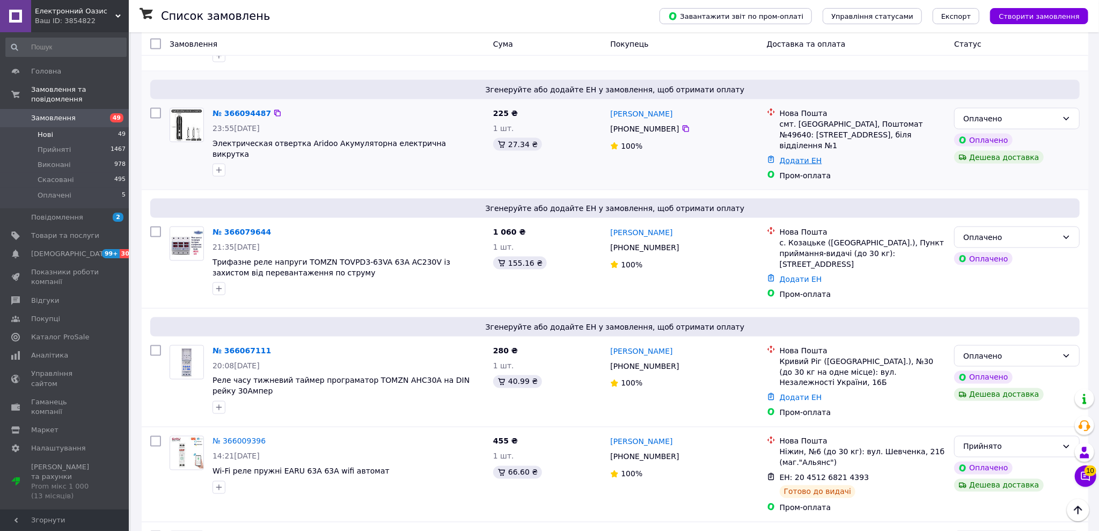
click at [530, 156] on link "Додати ЕН" at bounding box center [801, 160] width 42 height 9
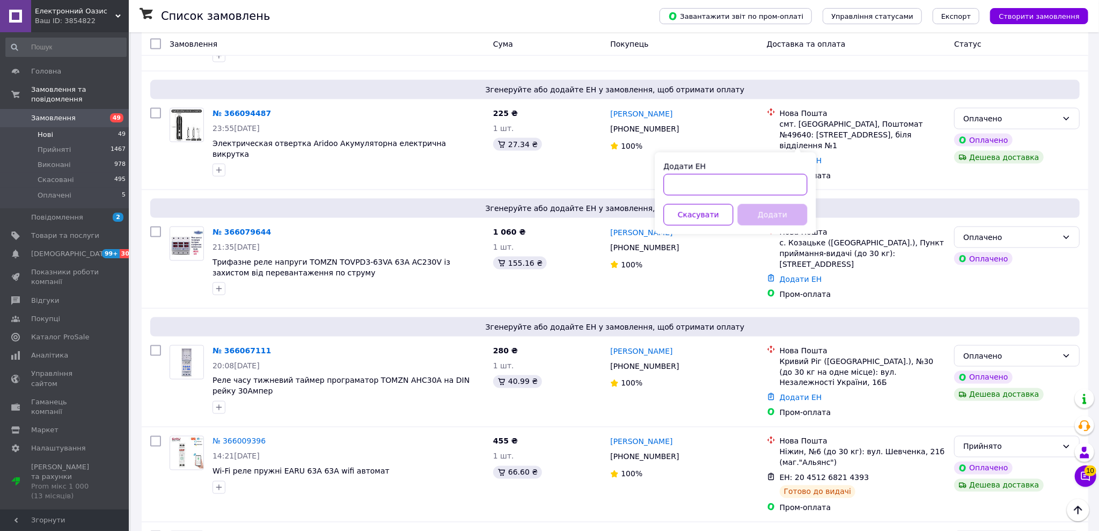
click at [530, 187] on input "Додати ЕН" at bounding box center [736, 184] width 144 height 21
paste input "20451269212571"
type input "20451269212571"
click at [530, 209] on button "Додати" at bounding box center [773, 214] width 70 height 21
click at [530, 113] on div "Оплачено" at bounding box center [1010, 119] width 94 height 12
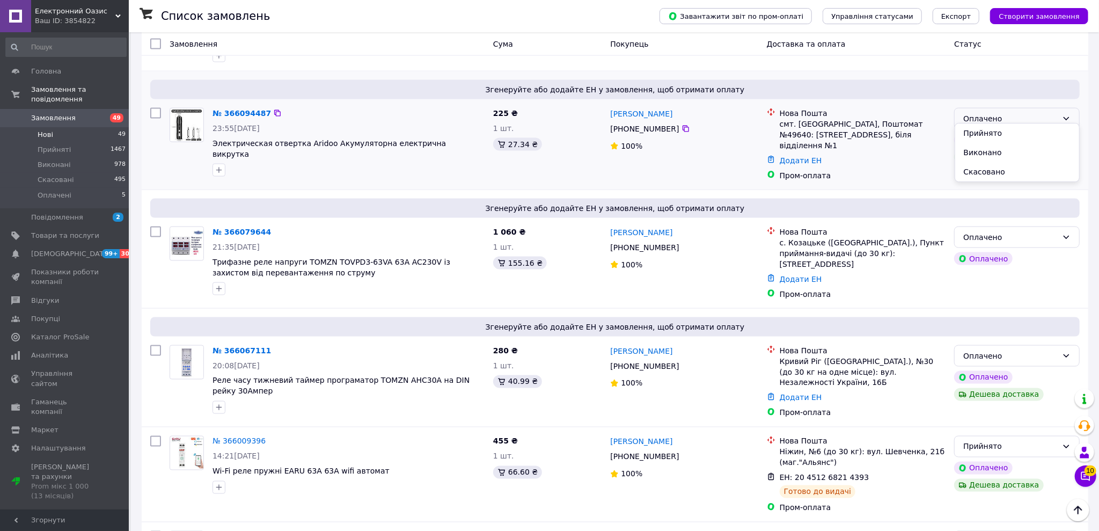
click at [530, 127] on li "Прийнято" at bounding box center [1017, 132] width 124 height 19
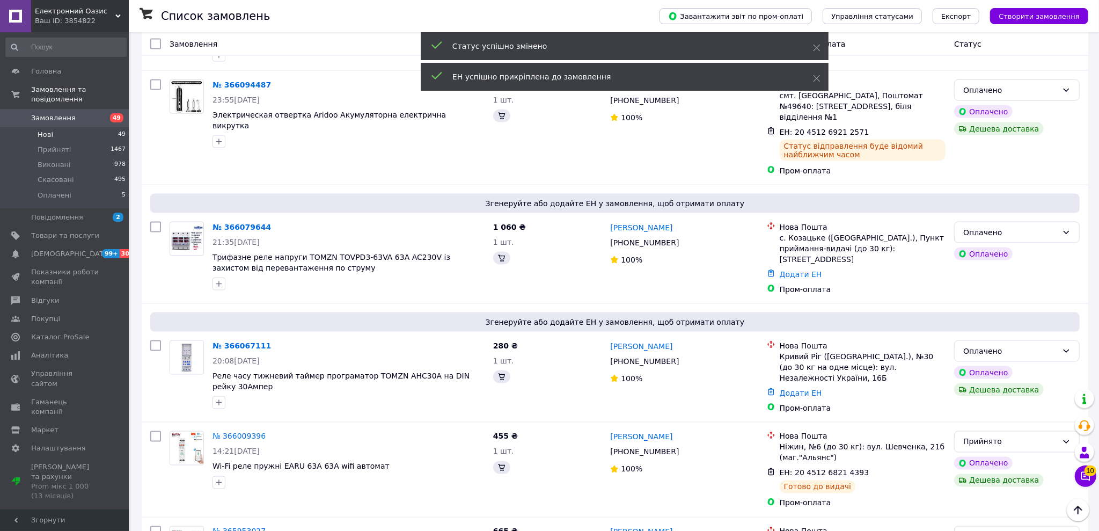
scroll to position [1273, 0]
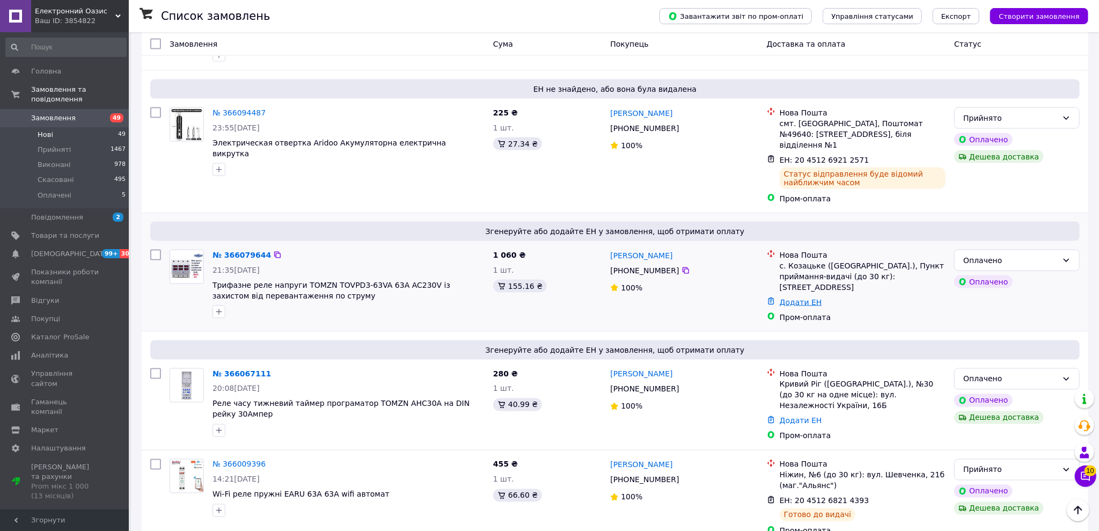
click at [530, 298] on link "Додати ЕН" at bounding box center [801, 302] width 42 height 9
click at [530, 311] on input "Додати ЕН" at bounding box center [736, 316] width 144 height 21
paste input "20451269212758"
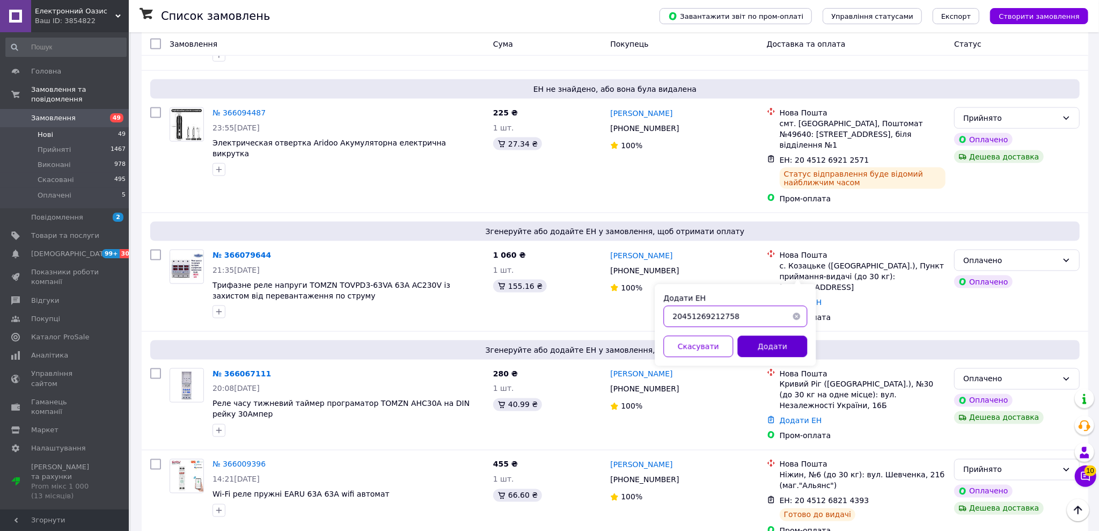
type input "20451269212758"
click at [530, 339] on button "Додати" at bounding box center [773, 346] width 70 height 21
click at [530, 250] on div "Оплачено" at bounding box center [1017, 260] width 126 height 21
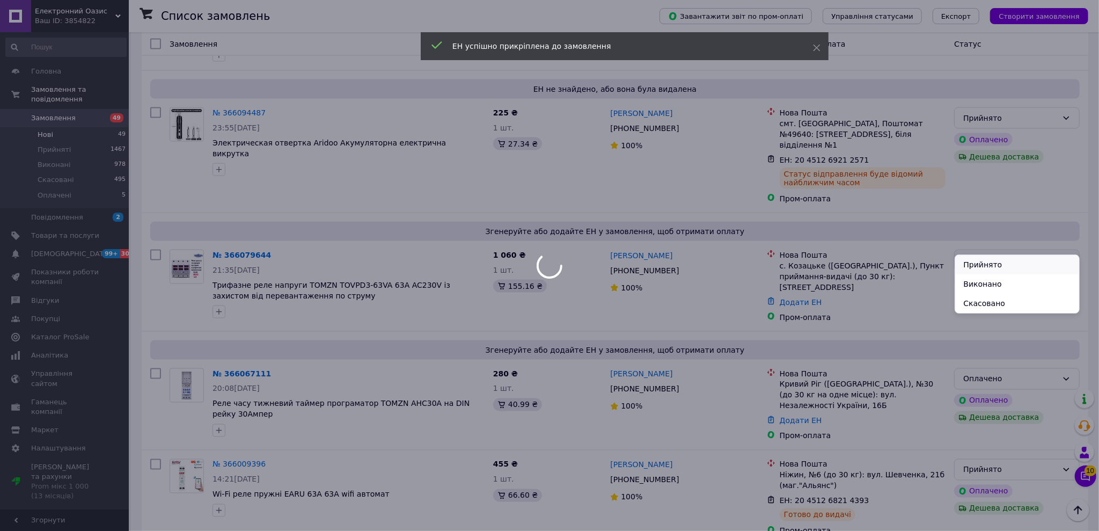
click at [530, 255] on li "Прийнято" at bounding box center [1017, 264] width 124 height 19
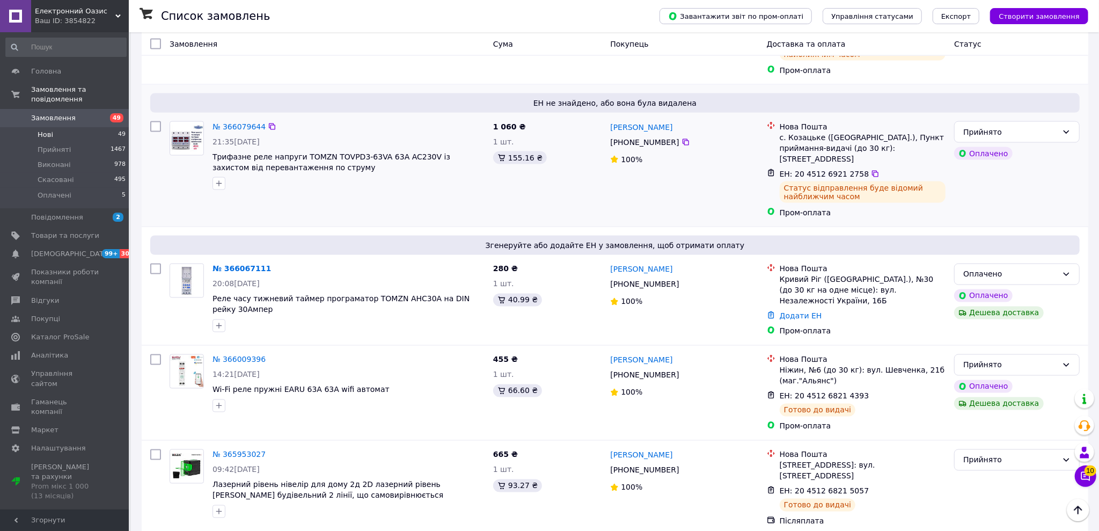
scroll to position [1407, 0]
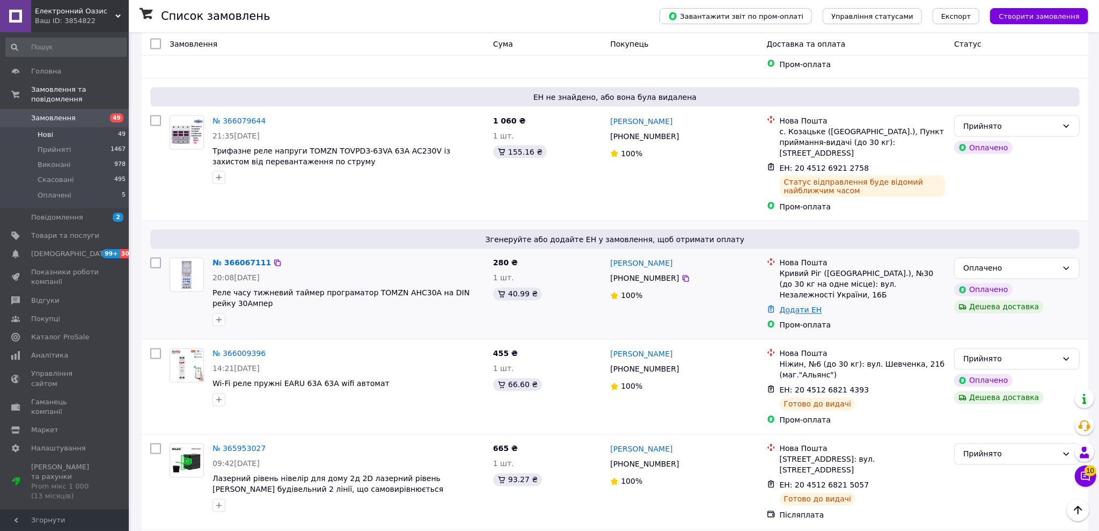
click at [530, 306] on link "Додати ЕН" at bounding box center [801, 310] width 42 height 9
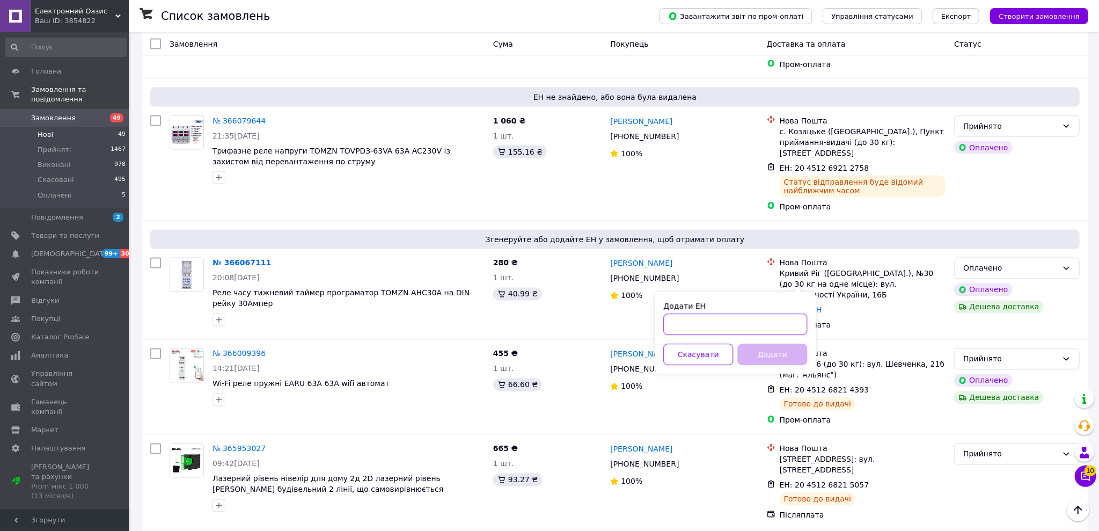
click at [530, 324] on input "Додати ЕН" at bounding box center [736, 324] width 144 height 21
paste input "20451269213232"
type input "20451269213232"
click at [530, 353] on button "Додати" at bounding box center [773, 354] width 70 height 21
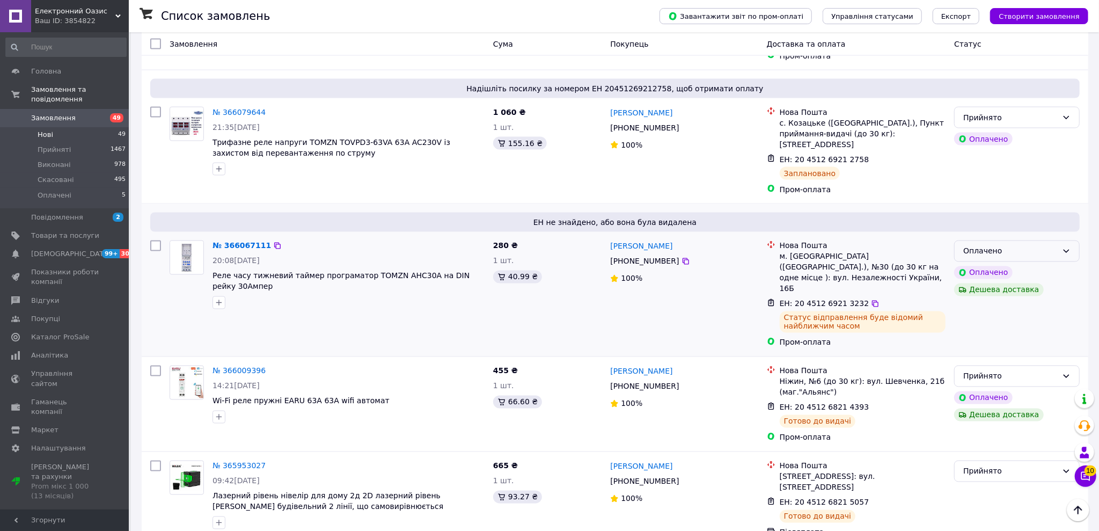
click at [530, 245] on div "Оплачено" at bounding box center [1010, 251] width 94 height 12
click at [530, 242] on li "Прийнято" at bounding box center [1017, 244] width 124 height 19
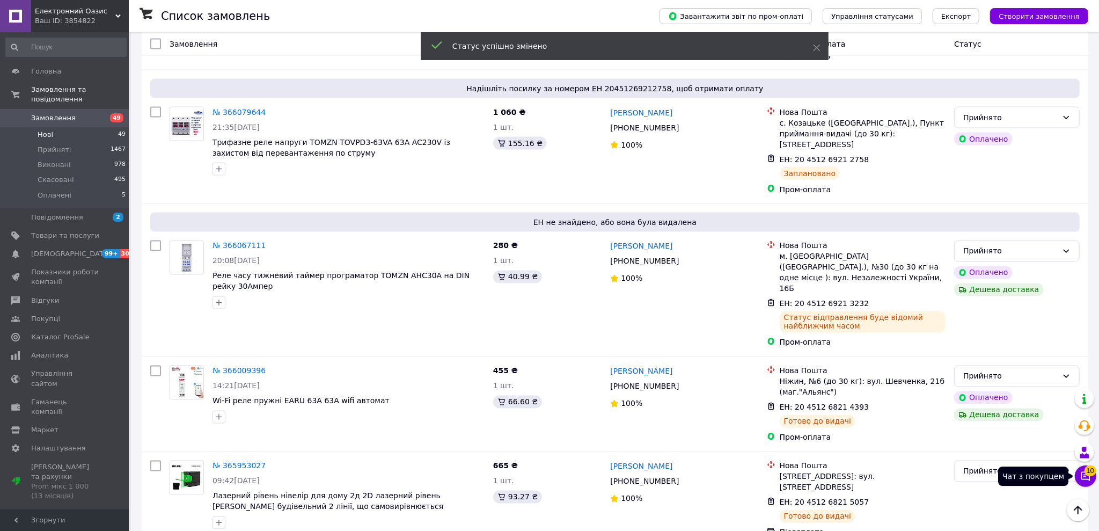
click at [530, 479] on icon at bounding box center [1085, 476] width 9 height 9
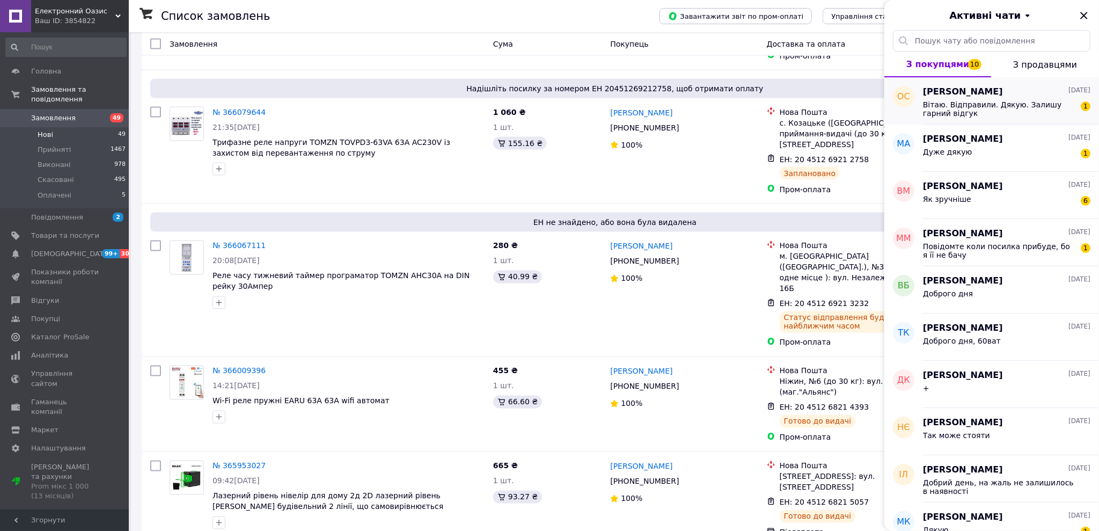
click at [530, 115] on span "Вітаю. Відправили. Дякую. Залишу гарний відгук" at bounding box center [999, 108] width 152 height 17
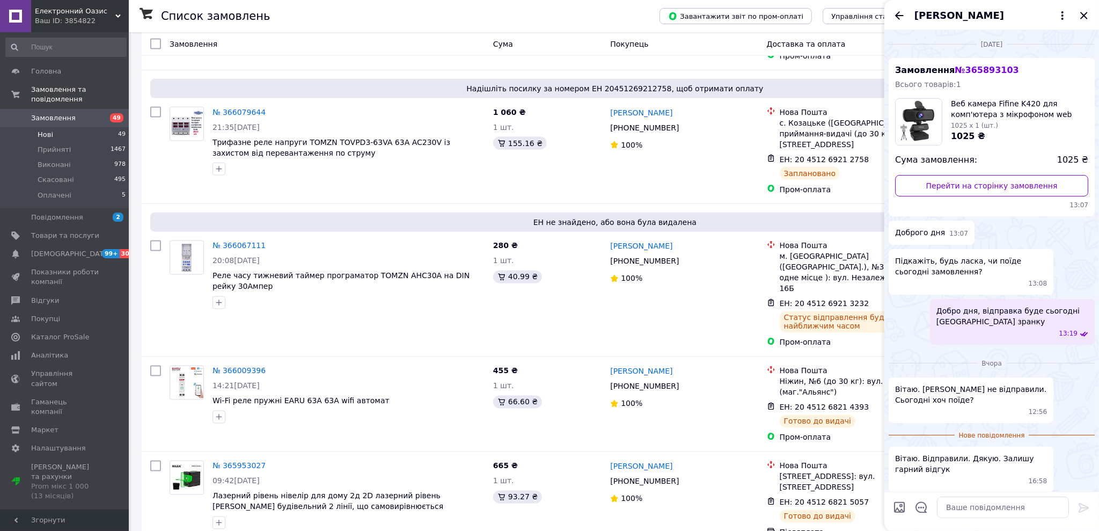
scroll to position [4, 0]
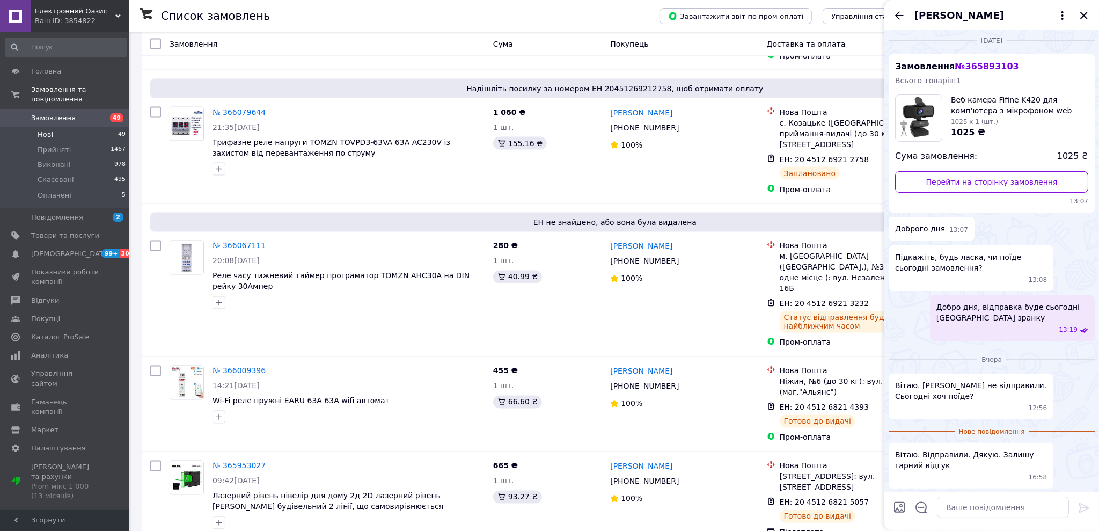
click at [530, 67] on span "№ 365893103" at bounding box center [987, 66] width 64 height 10
click at [530, 180] on link "Перейти на сторінку замовлення" at bounding box center [991, 181] width 193 height 21
click at [530, 24] on div "[PERSON_NAME]" at bounding box center [991, 15] width 215 height 30
click at [530, 13] on icon "Назад" at bounding box center [899, 15] width 13 height 13
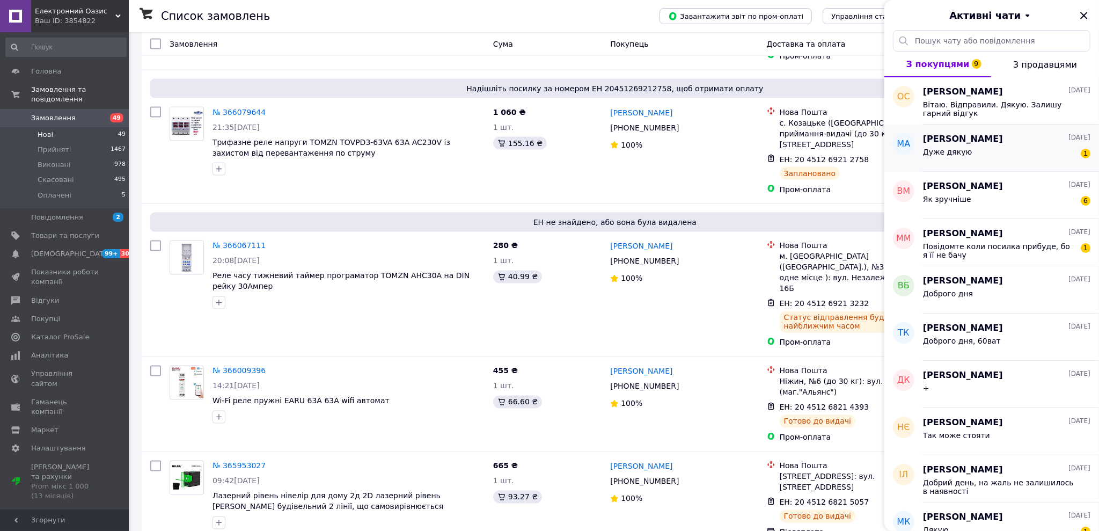
click at [530, 148] on span "Дуже дякую" at bounding box center [947, 152] width 49 height 9
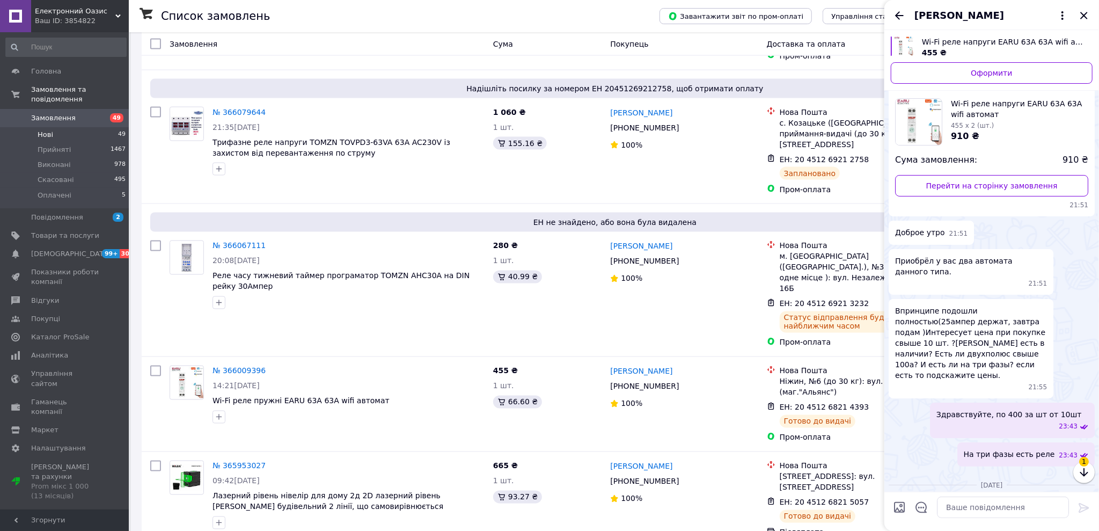
scroll to position [997, 0]
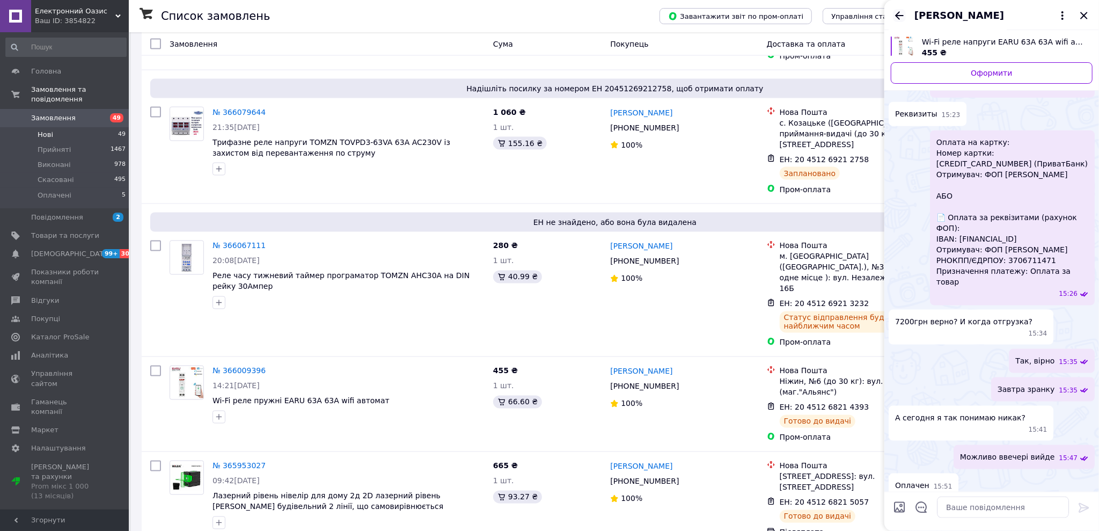
click at [530, 14] on icon "Назад" at bounding box center [899, 15] width 9 height 8
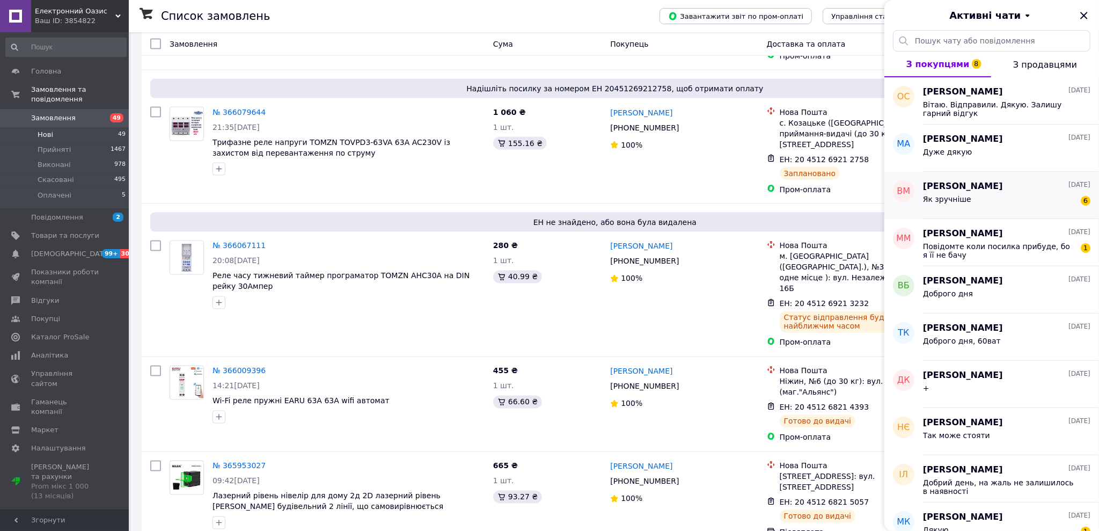
click at [530, 201] on div "Як зручніше 6" at bounding box center [1006, 201] width 167 height 17
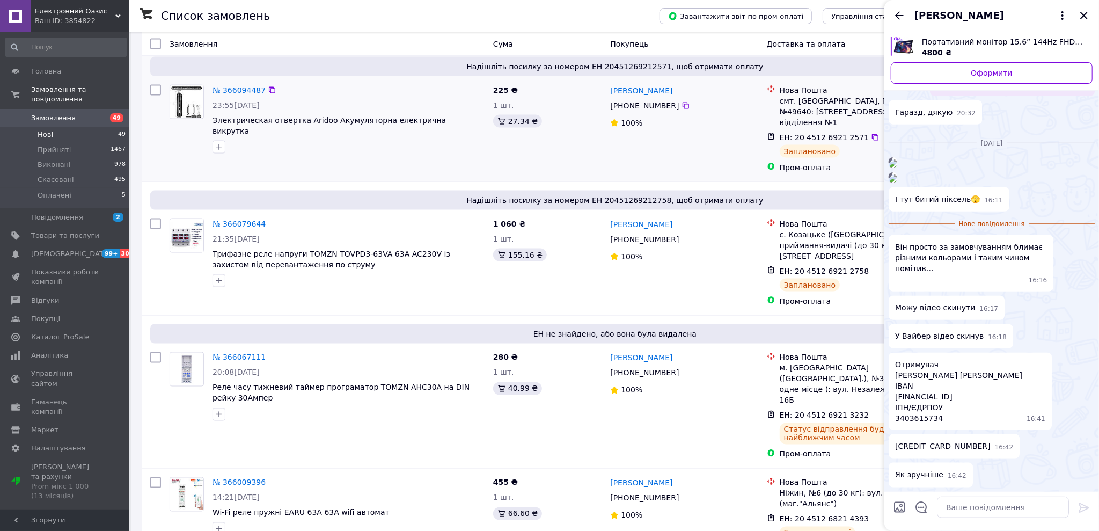
scroll to position [1273, 0]
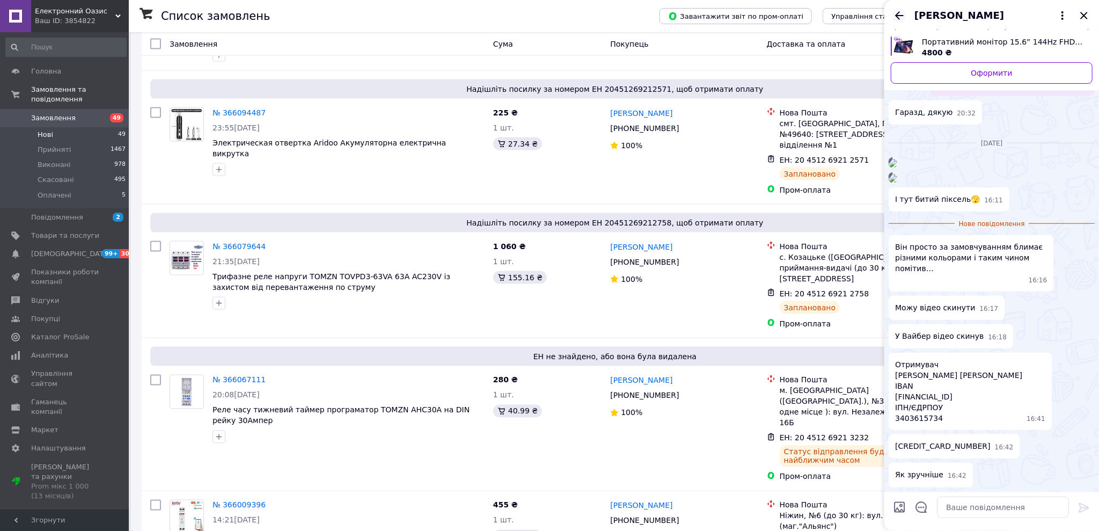
click at [530, 14] on icon "Назад" at bounding box center [899, 15] width 13 height 13
